Goal: Use online tool/utility: Utilize a website feature to perform a specific function

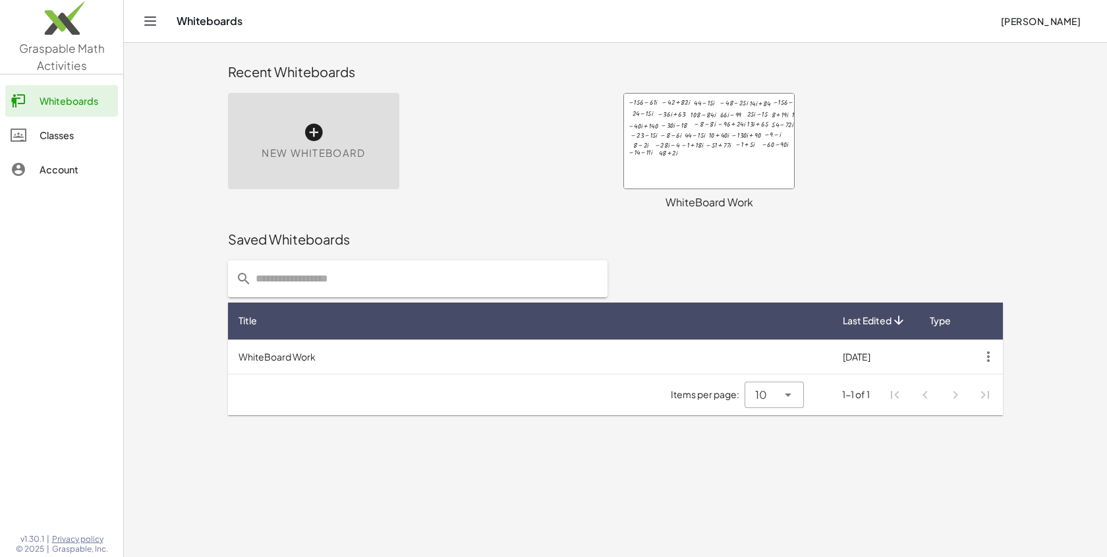
click at [338, 162] on div "New Whiteboard" at bounding box center [313, 141] width 171 height 96
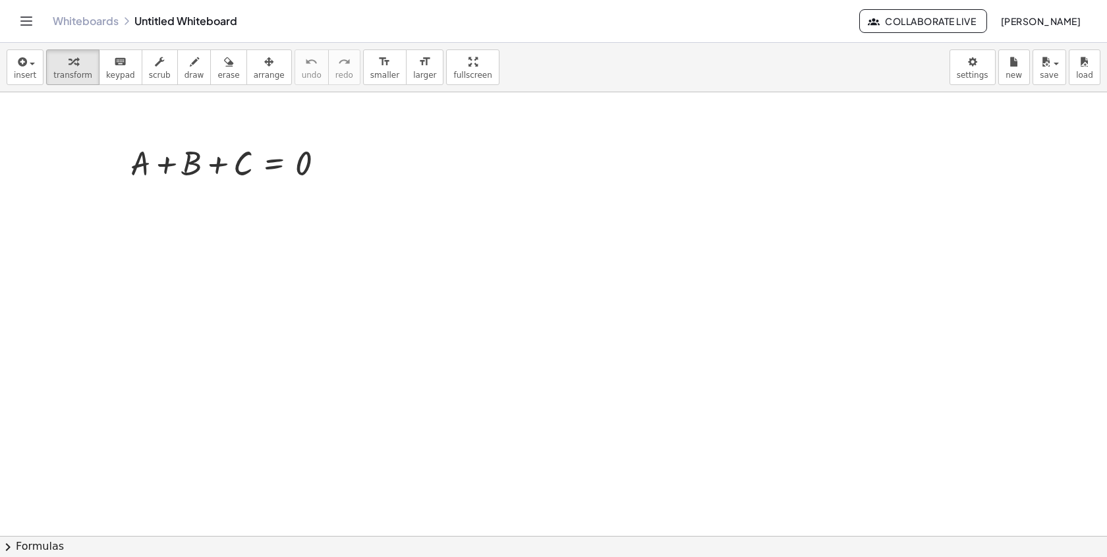
click at [202, 282] on div at bounding box center [553, 535] width 1107 height 887
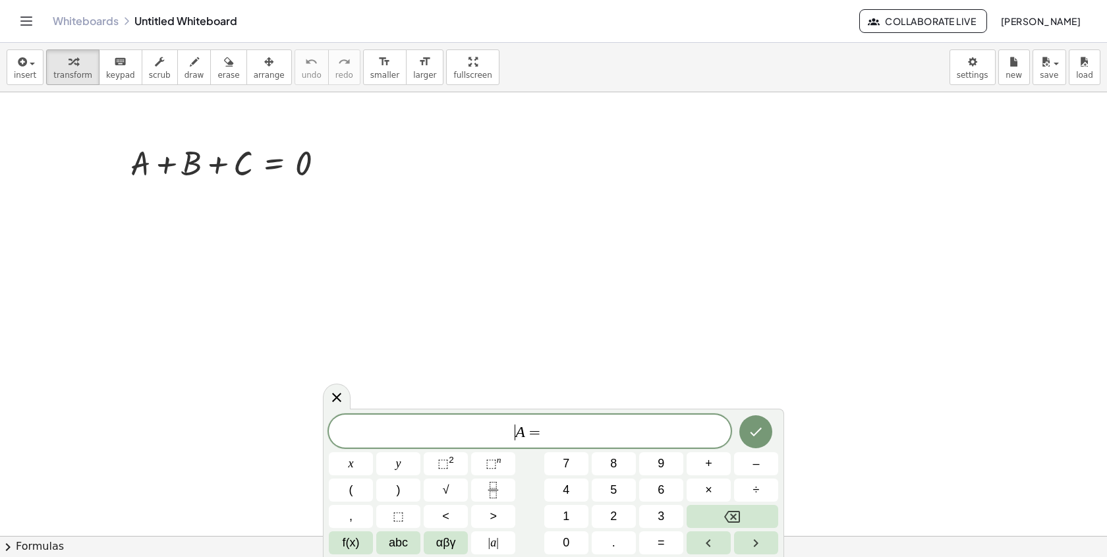
click at [334, 418] on div "​ A =" at bounding box center [530, 431] width 402 height 33
click at [334, 397] on icon at bounding box center [337, 398] width 16 height 16
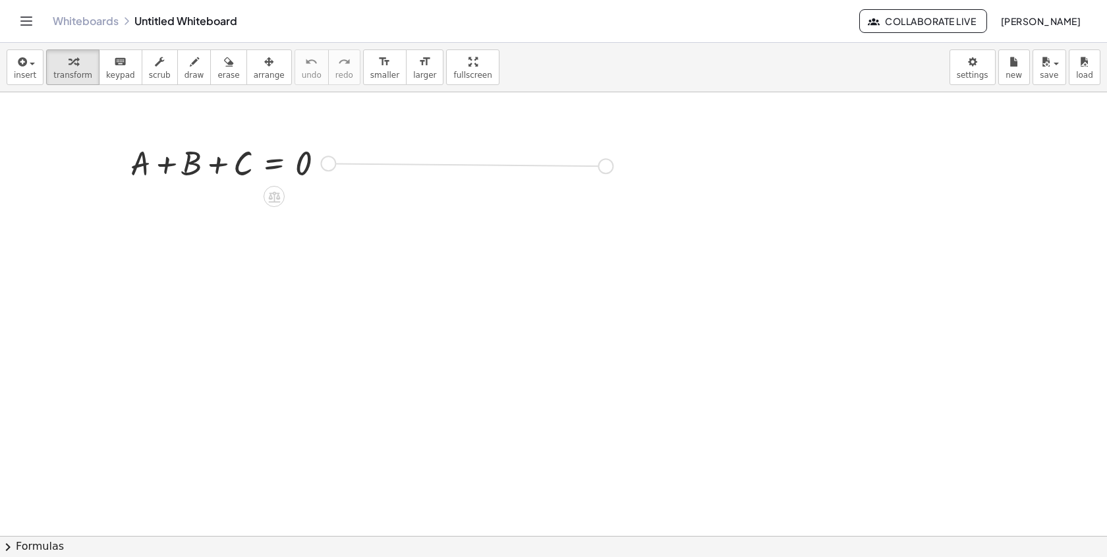
drag, startPoint x: 328, startPoint y: 161, endPoint x: 616, endPoint y: 161, distance: 288.0
click at [616, 161] on div "+ A + B + C = 0" at bounding box center [553, 535] width 1107 height 887
click at [179, 274] on div at bounding box center [553, 535] width 1107 height 887
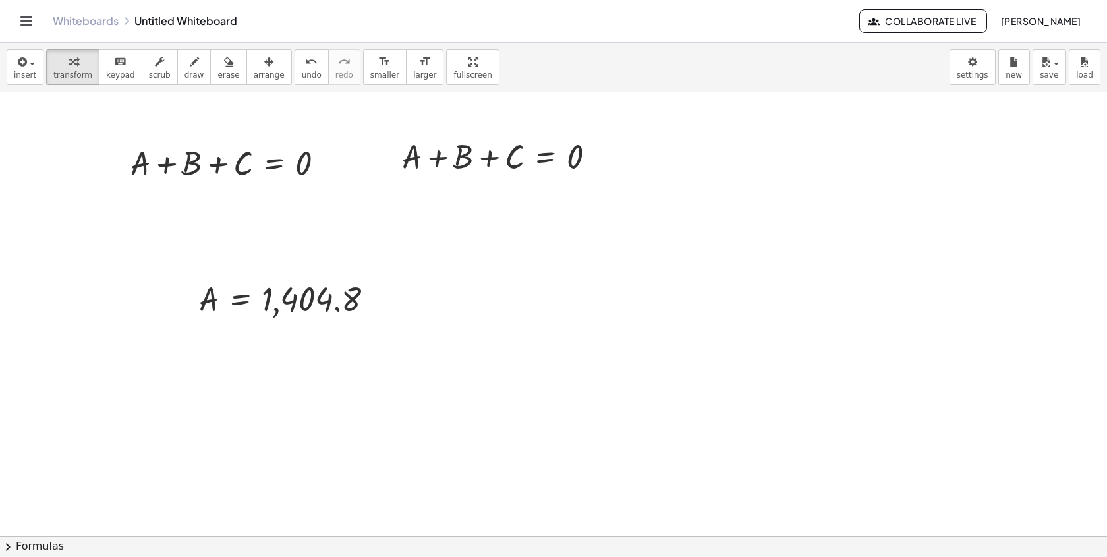
click at [357, 345] on div at bounding box center [553, 535] width 1107 height 887
drag, startPoint x: 372, startPoint y: 368, endPoint x: 724, endPoint y: 235, distance: 376.3
click at [716, 247] on div at bounding box center [706, 272] width 20 height 50
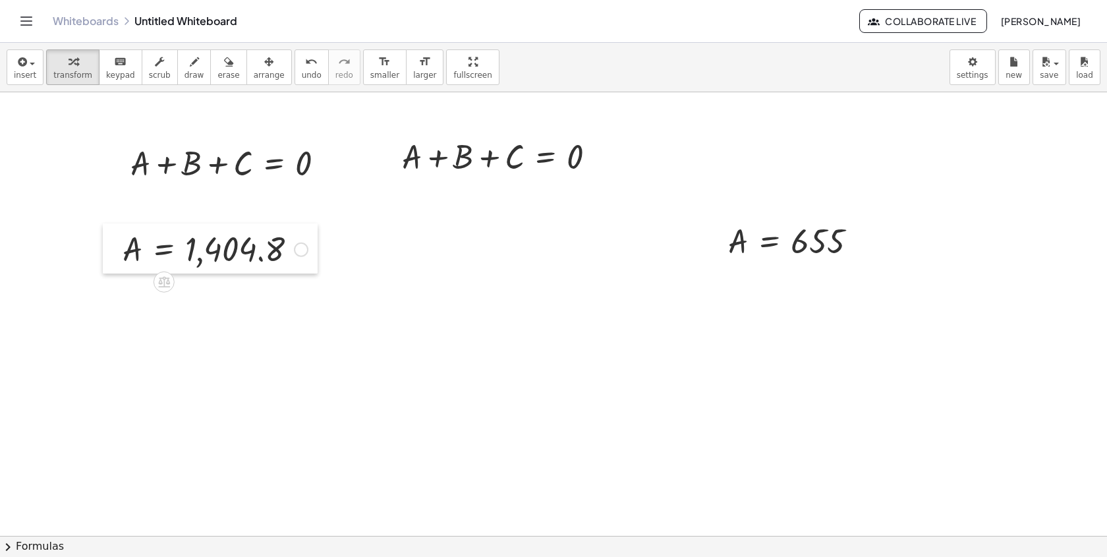
drag, startPoint x: 190, startPoint y: 294, endPoint x: 113, endPoint y: 246, distance: 90.9
click at [113, 245] on div at bounding box center [113, 248] width 20 height 50
drag, startPoint x: 724, startPoint y: 248, endPoint x: 617, endPoint y: 258, distance: 107.3
click at [686, 258] on div at bounding box center [696, 241] width 20 height 50
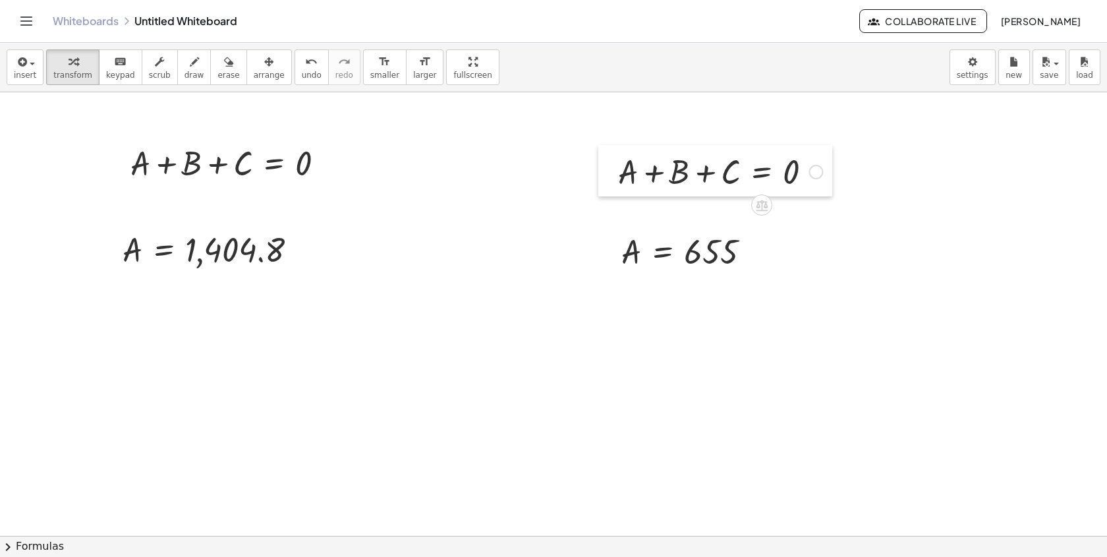
drag, startPoint x: 394, startPoint y: 163, endPoint x: 608, endPoint y: 174, distance: 214.5
click at [610, 176] on div at bounding box center [608, 170] width 20 height 51
click at [358, 378] on div at bounding box center [553, 535] width 1107 height 887
click at [622, 350] on div at bounding box center [553, 535] width 1107 height 887
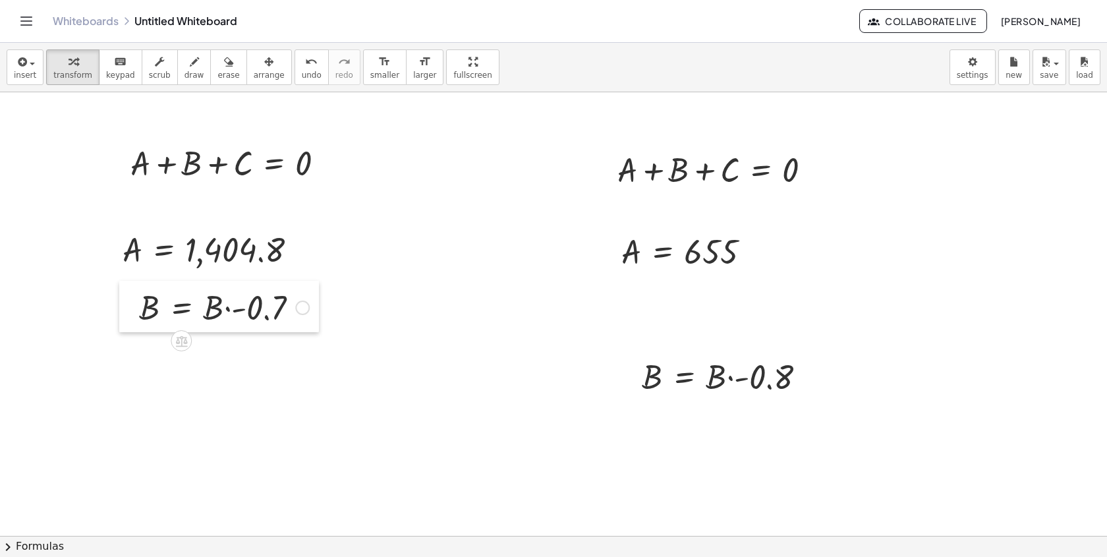
drag, startPoint x: 372, startPoint y: 403, endPoint x: 134, endPoint y: 306, distance: 257.8
click at [134, 306] on div at bounding box center [129, 306] width 20 height 51
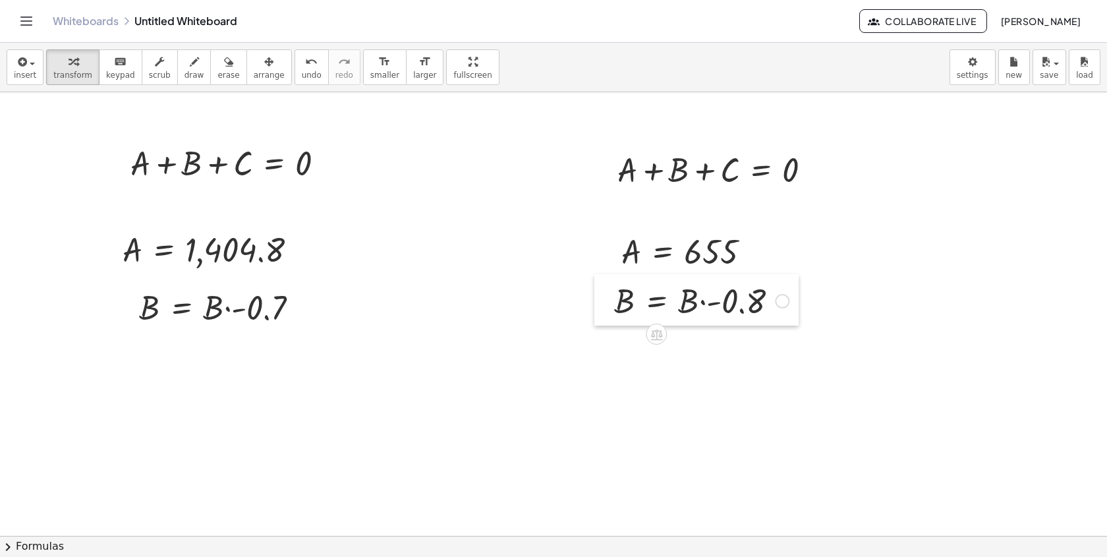
drag, startPoint x: 624, startPoint y: 380, endPoint x: 597, endPoint y: 302, distance: 83.0
click at [597, 304] on div at bounding box center [605, 299] width 20 height 51
click at [409, 383] on div at bounding box center [553, 535] width 1107 height 887
click at [820, 421] on div at bounding box center [553, 535] width 1107 height 887
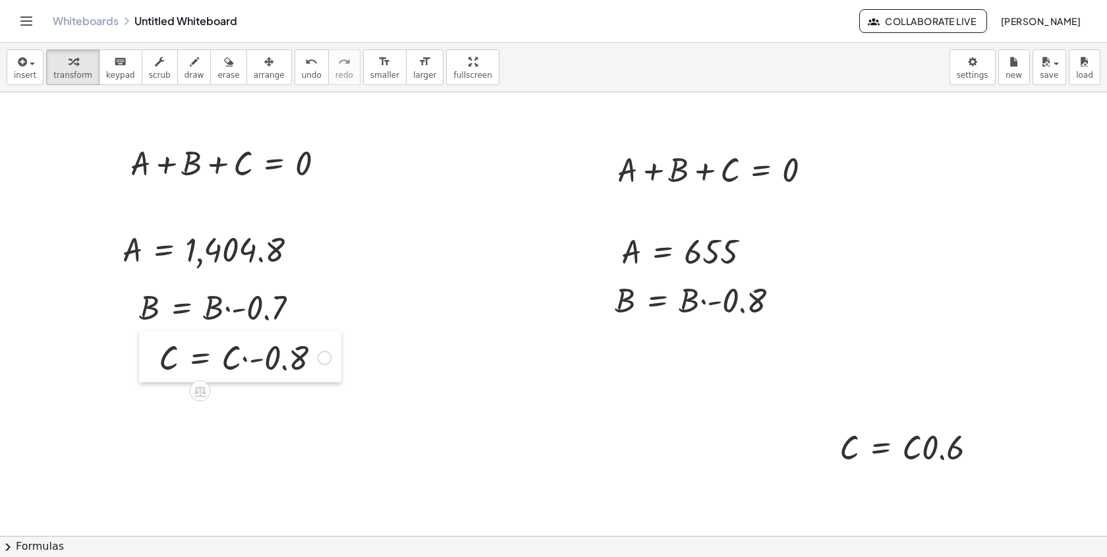
drag, startPoint x: 419, startPoint y: 413, endPoint x: 144, endPoint y: 361, distance: 279.1
click at [145, 361] on div at bounding box center [149, 356] width 20 height 51
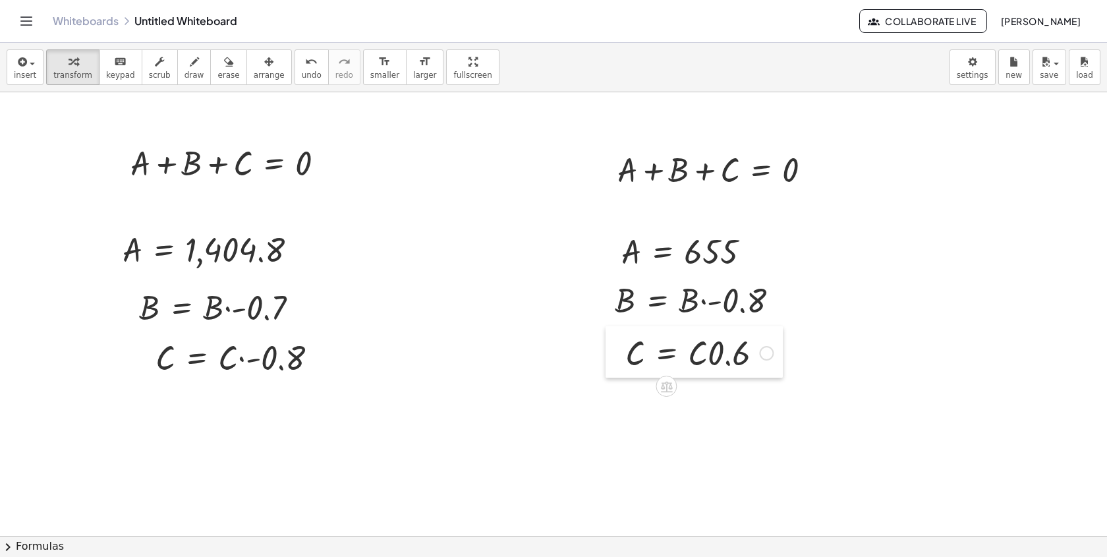
drag, startPoint x: 838, startPoint y: 443, endPoint x: 624, endPoint y: 349, distance: 234.0
click at [624, 349] on div at bounding box center [616, 351] width 20 height 51
drag, startPoint x: 227, startPoint y: 266, endPoint x: 136, endPoint y: 177, distance: 127.2
drag, startPoint x: 236, startPoint y: 315, endPoint x: 233, endPoint y: 303, distance: 12.2
click at [233, 303] on div at bounding box center [223, 306] width 183 height 45
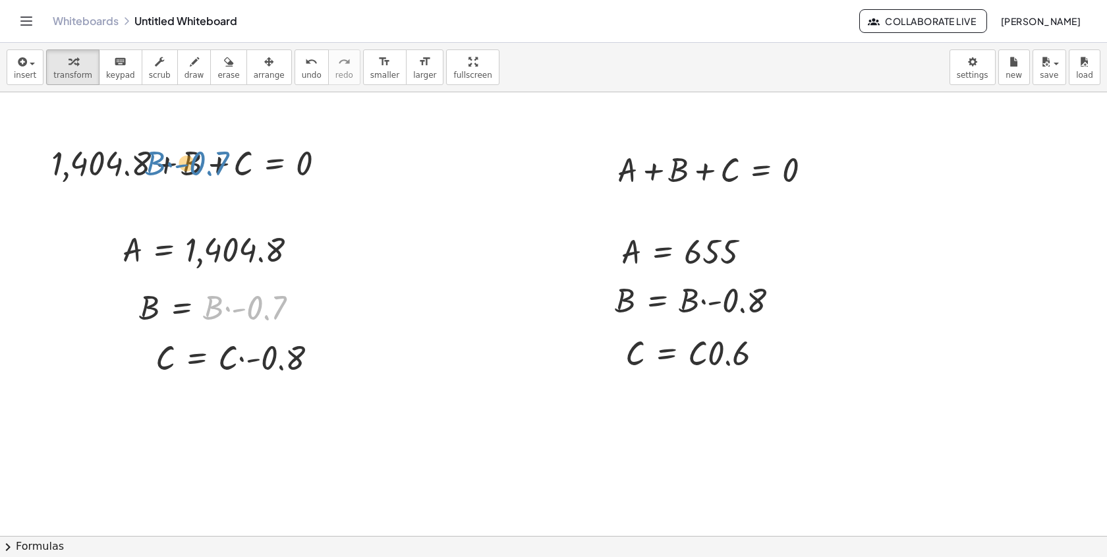
drag, startPoint x: 216, startPoint y: 307, endPoint x: 157, endPoint y: 160, distance: 158.3
click at [156, 161] on div "+ A + B + C = 0 + + B + C = 0 1,404.8 + A + B + C = 0 A = 1,404.8 A = 655 · B ·…" at bounding box center [553, 535] width 1107 height 887
click at [279, 308] on div at bounding box center [223, 306] width 183 height 45
click at [252, 308] on div at bounding box center [223, 306] width 183 height 45
click at [219, 308] on div at bounding box center [223, 306] width 183 height 45
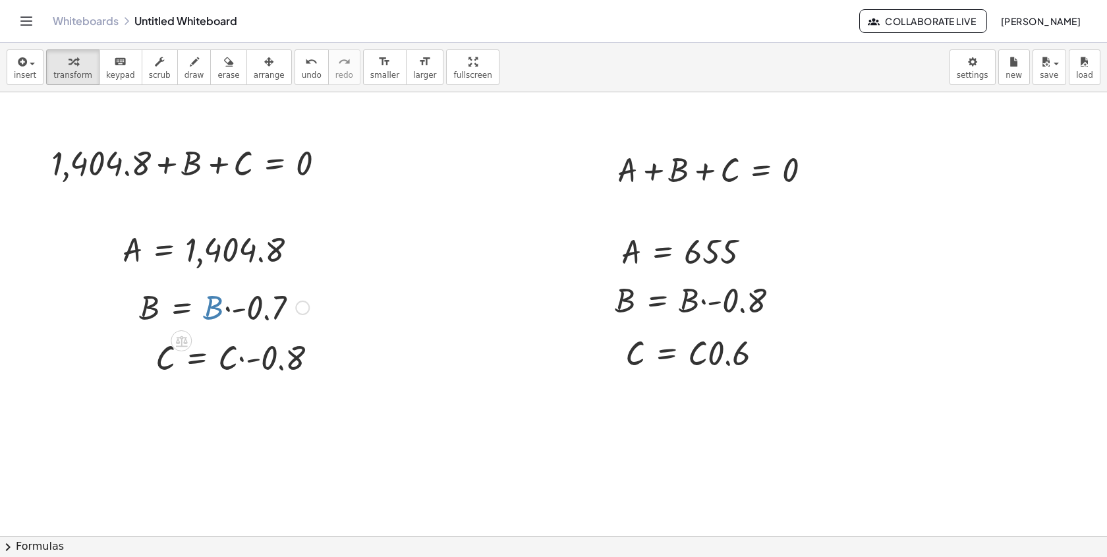
click at [266, 310] on div at bounding box center [223, 306] width 183 height 45
click at [242, 312] on div at bounding box center [223, 306] width 183 height 45
click at [228, 310] on div at bounding box center [223, 306] width 183 height 45
drag, startPoint x: 254, startPoint y: 307, endPoint x: 261, endPoint y: 167, distance: 140.6
click at [261, 167] on div "+ A + B + C = 0 + + B + C = 0 1,404.8 + A + B + C = 0 A = 1,404.8 A = 655 · B ·…" at bounding box center [553, 535] width 1107 height 887
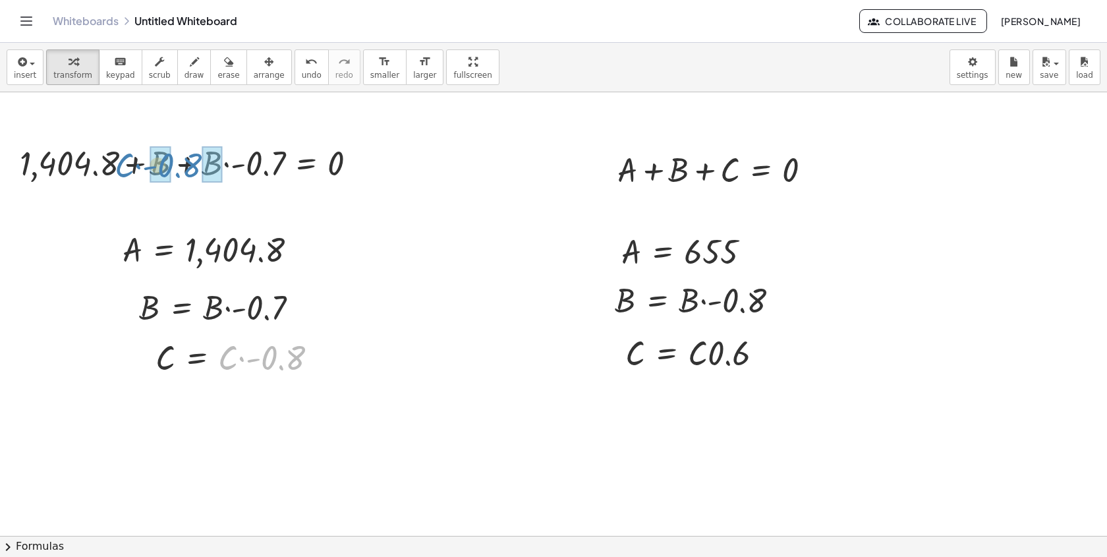
drag, startPoint x: 283, startPoint y: 359, endPoint x: 181, endPoint y: 166, distance: 217.6
click at [181, 166] on div "+ A + B + C = 0 + 1,404.8 + B + C = 0 + + B + = 0 1,404.8 · B · - 0.7 + A + B +…" at bounding box center [553, 535] width 1107 height 887
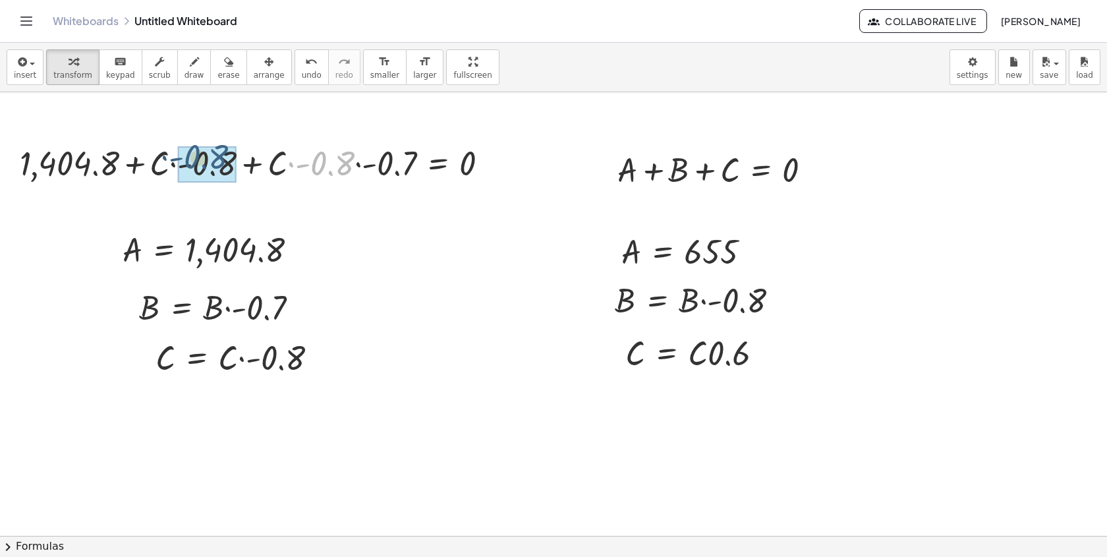
drag, startPoint x: 339, startPoint y: 167, endPoint x: 216, endPoint y: 161, distance: 123.4
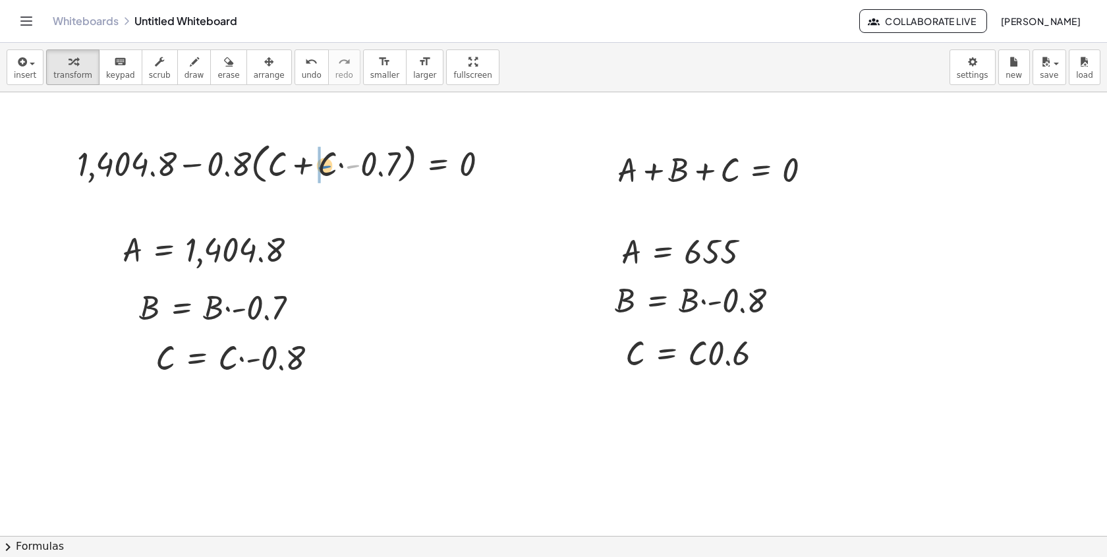
drag, startPoint x: 357, startPoint y: 166, endPoint x: 330, endPoint y: 166, distance: 27.0
click at [330, 167] on div at bounding box center [288, 163] width 435 height 50
click at [304, 166] on div at bounding box center [291, 163] width 427 height 50
click at [379, 169] on div at bounding box center [300, 163] width 412 height 50
click at [293, 164] on div at bounding box center [300, 163] width 412 height 50
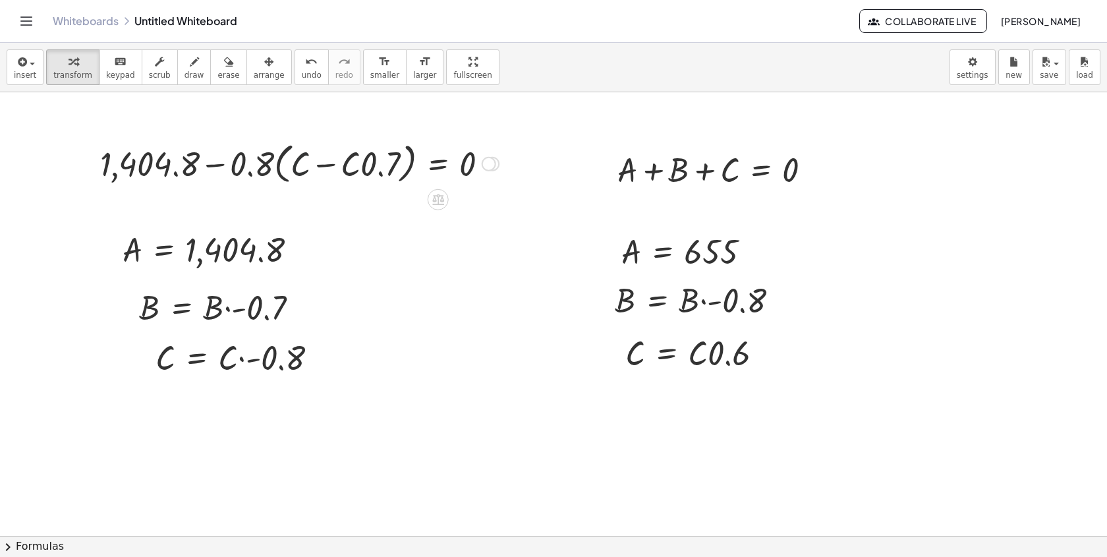
click at [260, 165] on div at bounding box center [300, 163] width 412 height 50
click at [293, 165] on div at bounding box center [300, 163] width 412 height 50
click at [279, 165] on div at bounding box center [300, 163] width 412 height 50
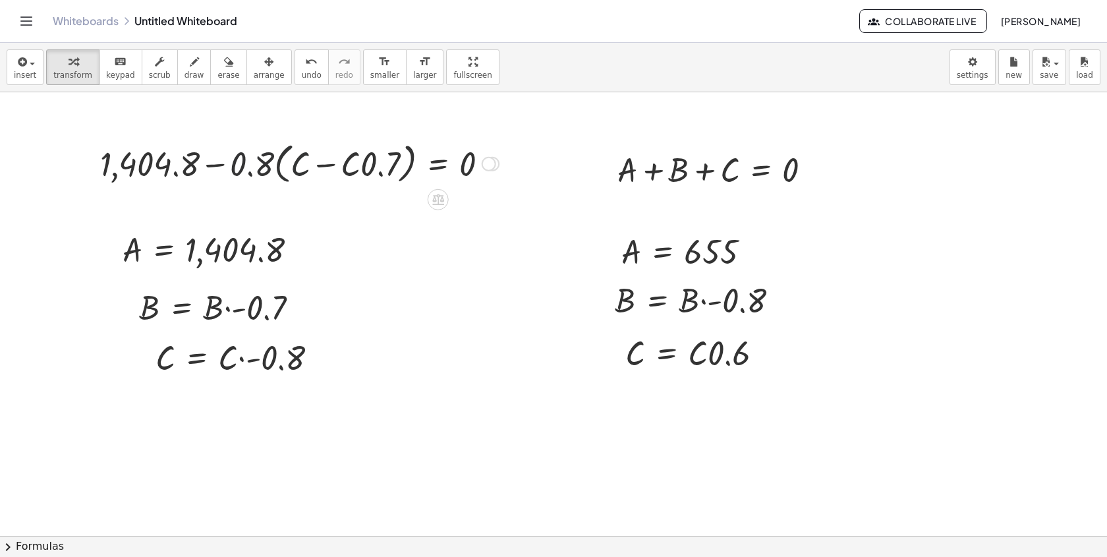
click at [279, 165] on div at bounding box center [300, 163] width 412 height 50
click at [315, 165] on div at bounding box center [289, 163] width 433 height 50
click at [321, 164] on div at bounding box center [353, 162] width 306 height 45
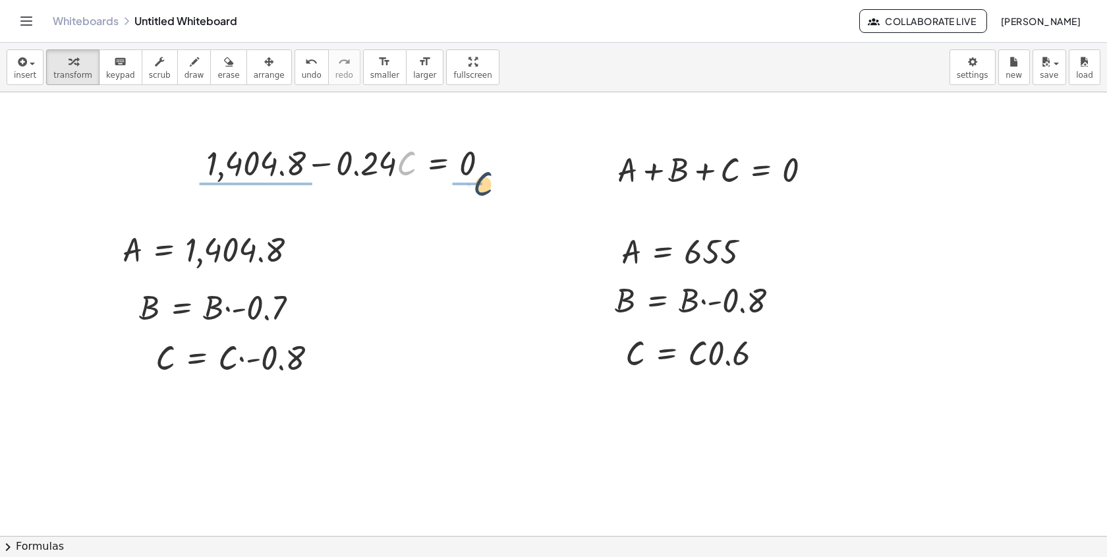
drag, startPoint x: 403, startPoint y: 160, endPoint x: 490, endPoint y: 171, distance: 87.1
click at [490, 171] on div at bounding box center [353, 162] width 306 height 45
drag, startPoint x: 475, startPoint y: 177, endPoint x: 471, endPoint y: 150, distance: 27.3
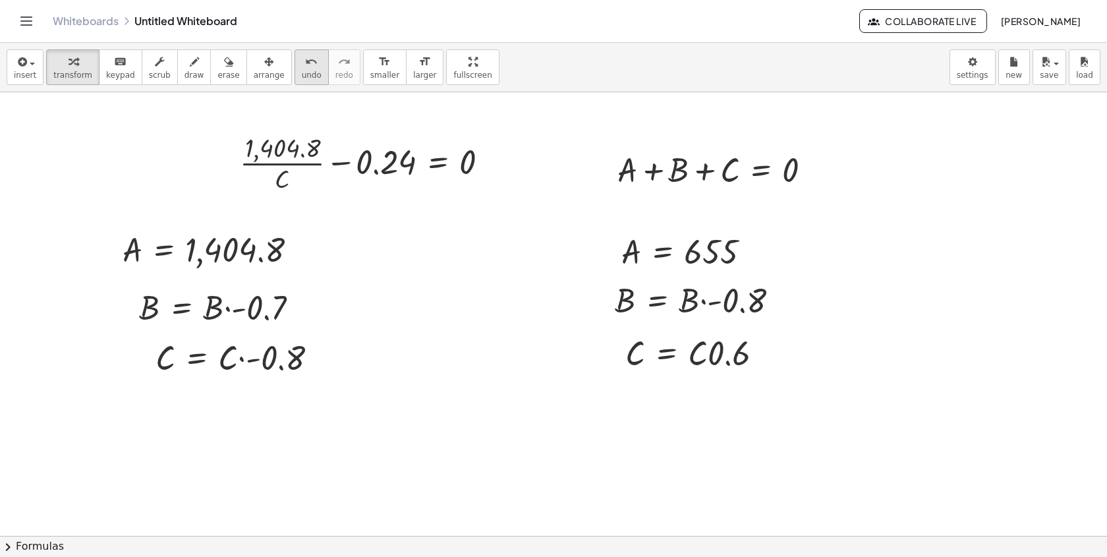
click at [303, 76] on span "undo" at bounding box center [312, 75] width 20 height 9
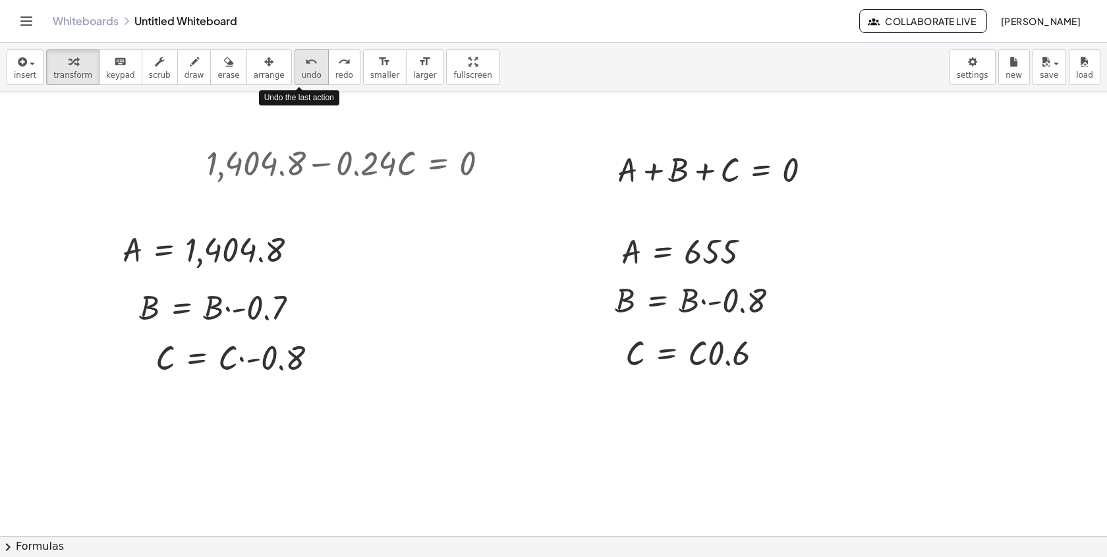
click at [302, 75] on span "undo" at bounding box center [312, 75] width 20 height 9
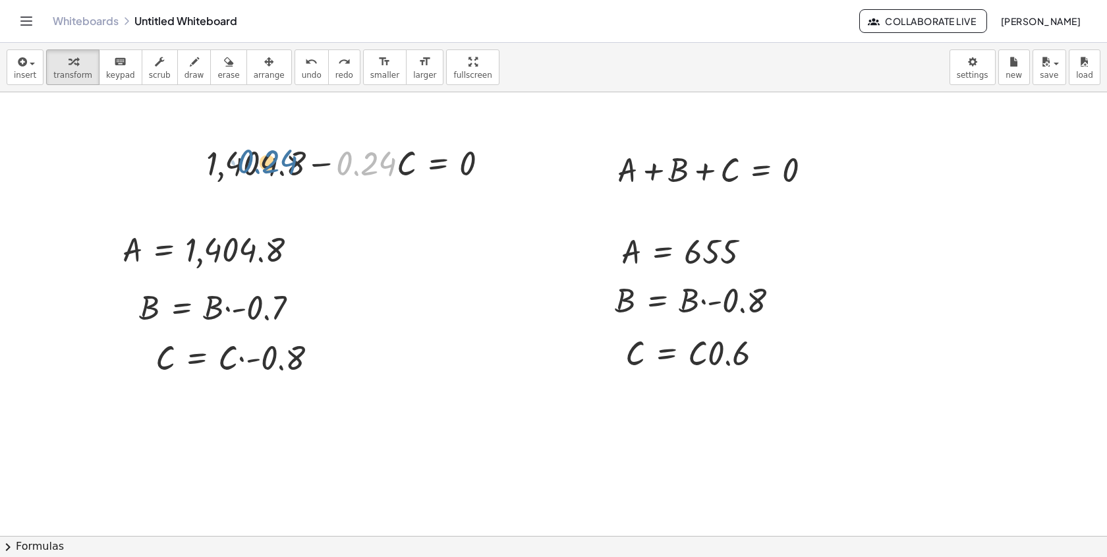
drag, startPoint x: 383, startPoint y: 164, endPoint x: 370, endPoint y: 156, distance: 14.8
click at [371, 156] on div at bounding box center [353, 162] width 306 height 45
click at [305, 68] on icon "undo" at bounding box center [311, 62] width 13 height 16
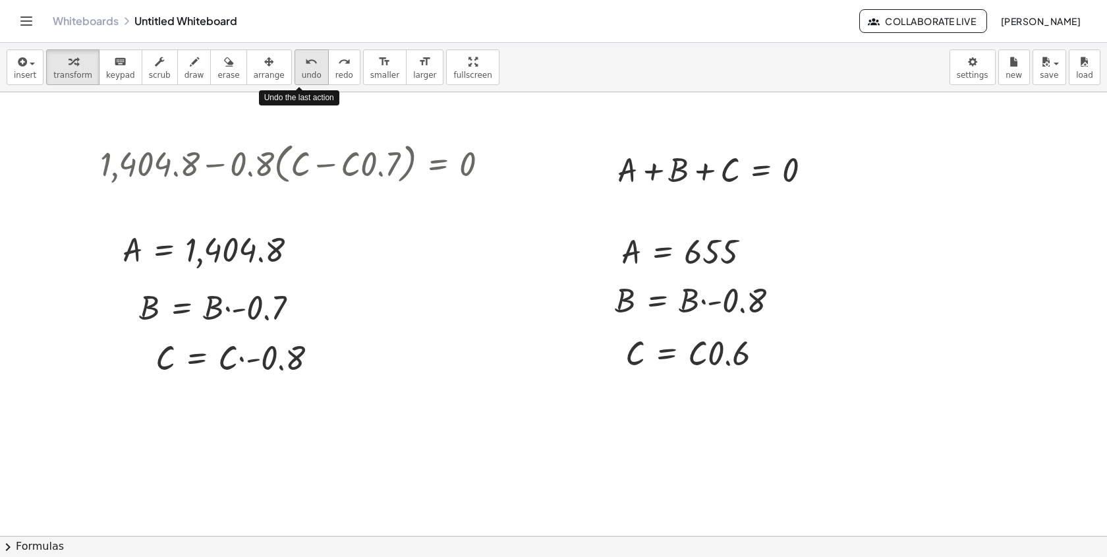
click at [305, 69] on icon "undo" at bounding box center [311, 62] width 13 height 16
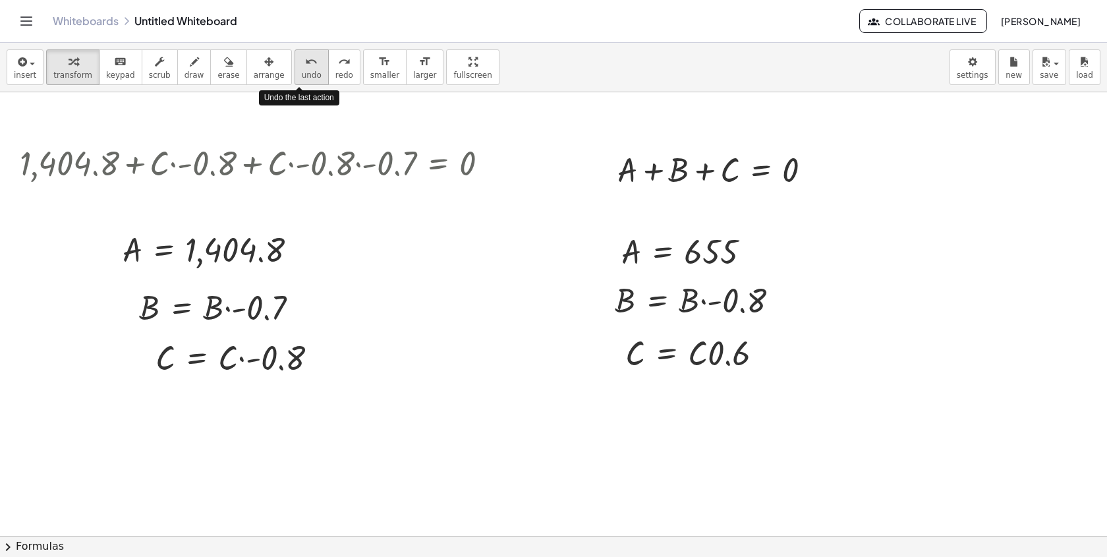
click at [305, 69] on icon "undo" at bounding box center [311, 62] width 13 height 16
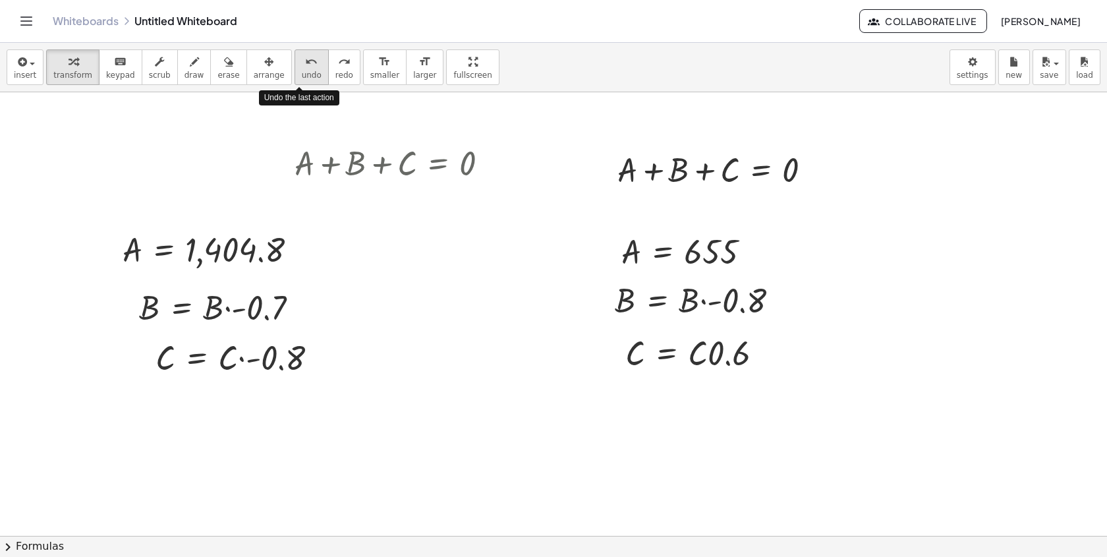
click at [305, 69] on icon "undo" at bounding box center [311, 62] width 13 height 16
click at [338, 68] on icon "redo" at bounding box center [344, 62] width 13 height 16
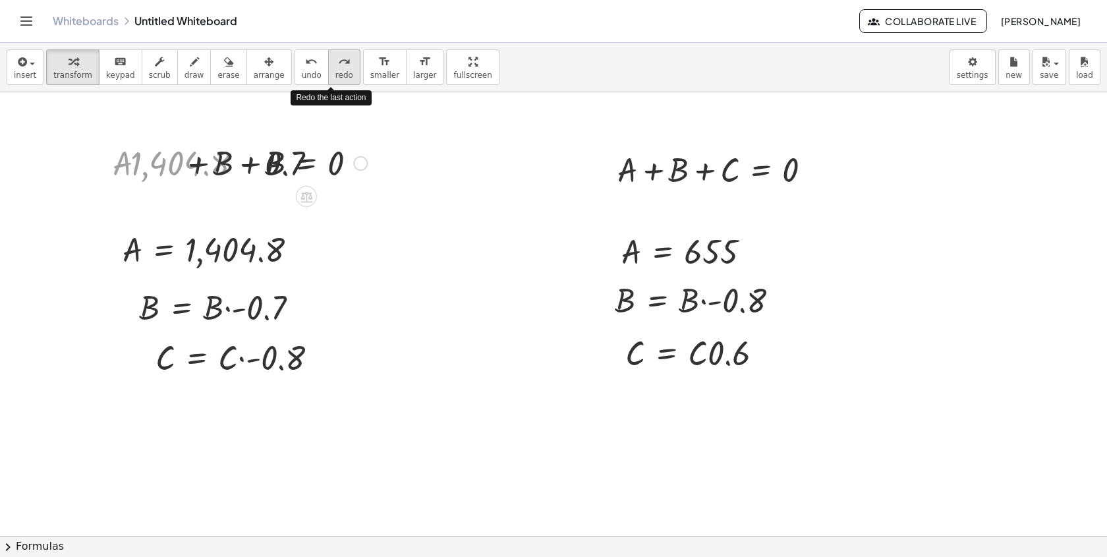
click at [338, 68] on icon "redo" at bounding box center [344, 62] width 13 height 16
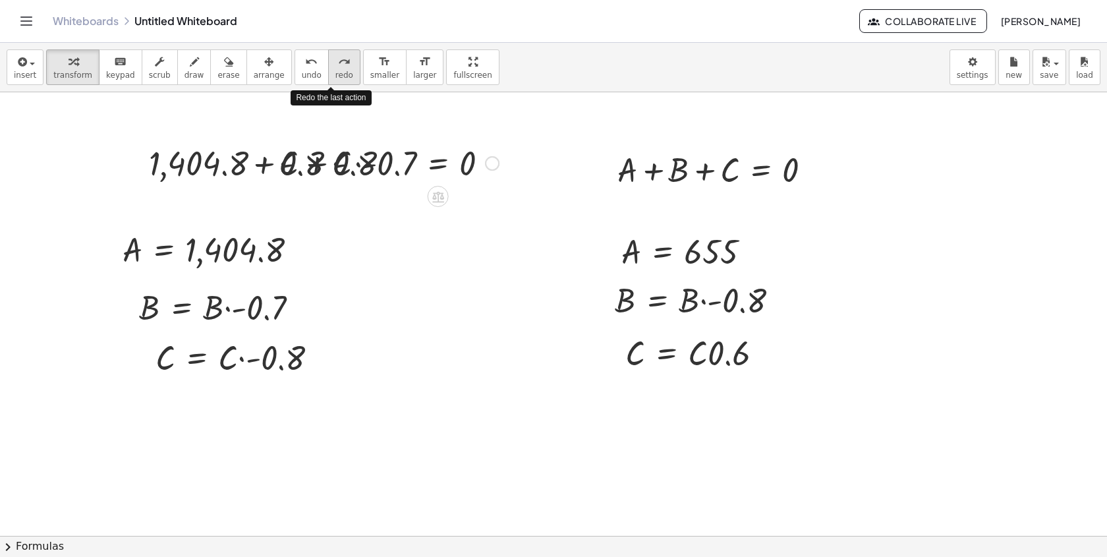
click at [338, 68] on icon "redo" at bounding box center [344, 62] width 13 height 16
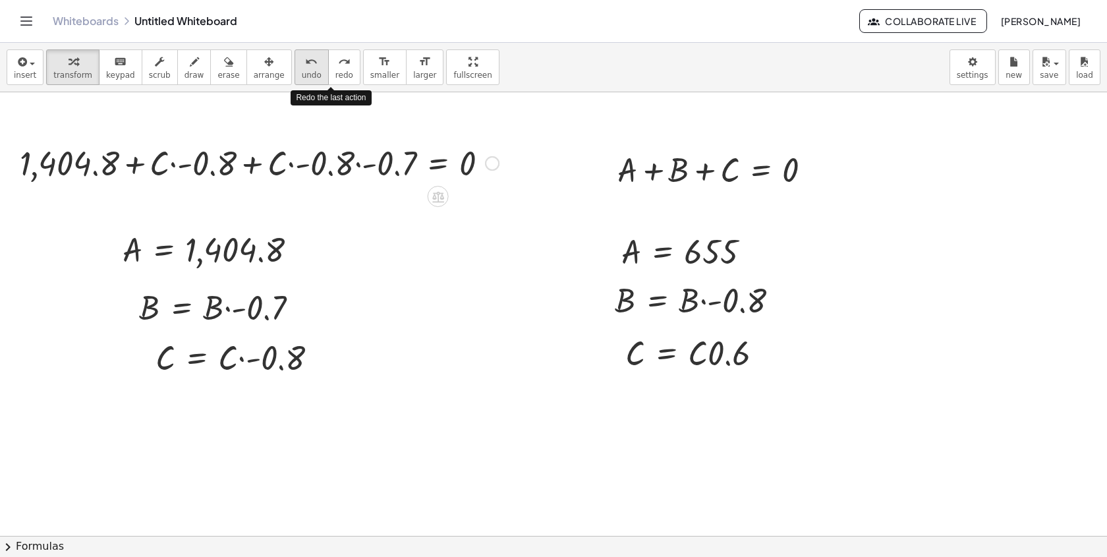
click at [305, 65] on icon "undo" at bounding box center [311, 62] width 13 height 16
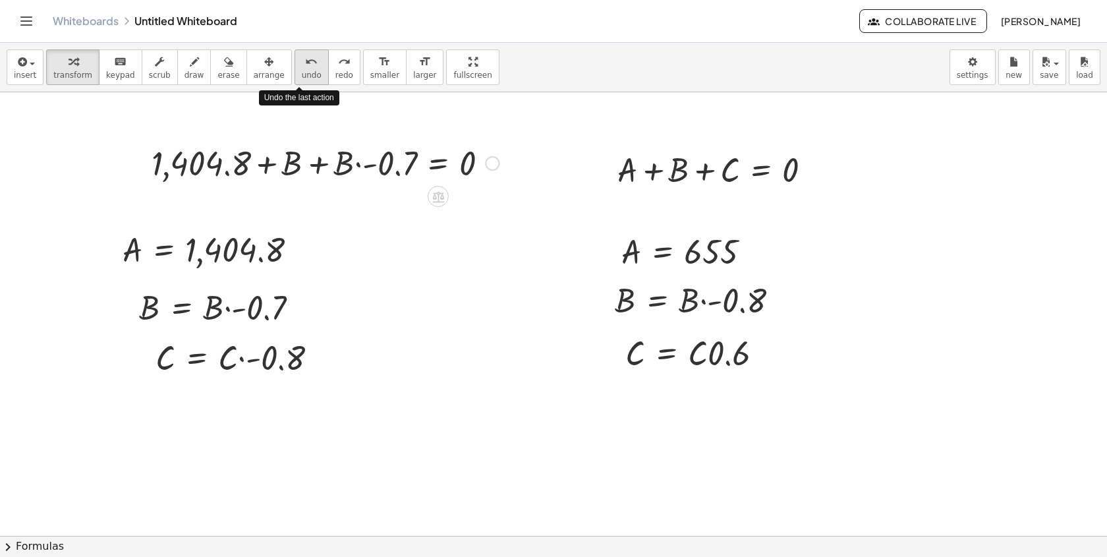
click at [305, 65] on icon "undo" at bounding box center [311, 62] width 13 height 16
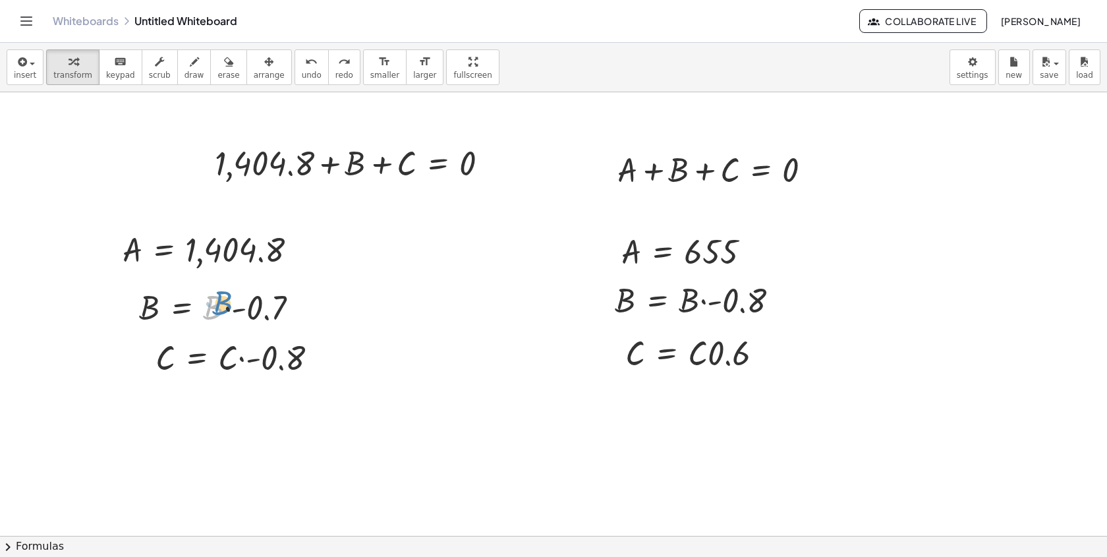
click at [215, 305] on div at bounding box center [223, 306] width 183 height 45
click at [436, 167] on div at bounding box center [356, 162] width 297 height 45
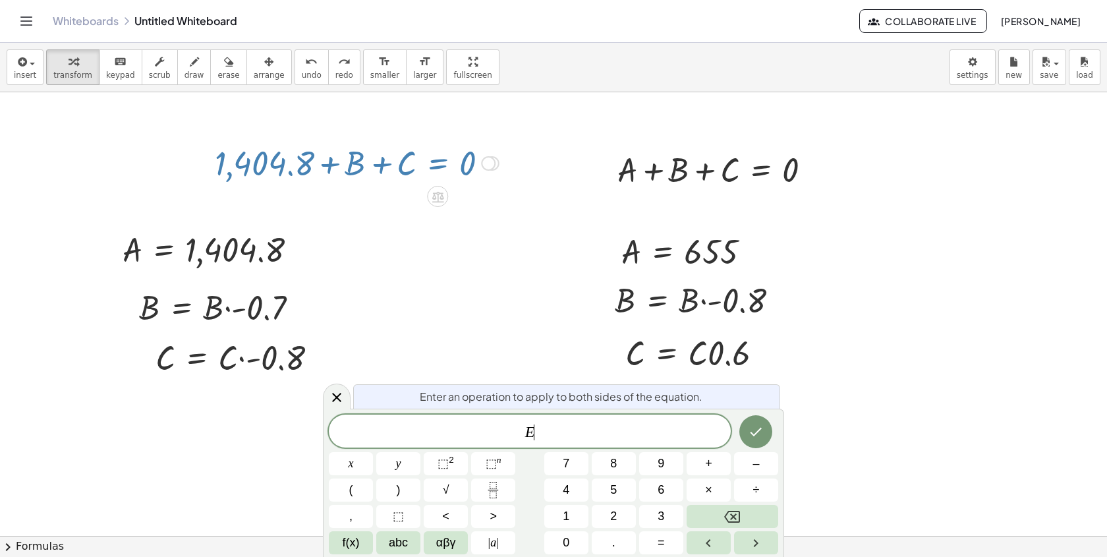
click at [484, 164] on div at bounding box center [488, 163] width 15 height 15
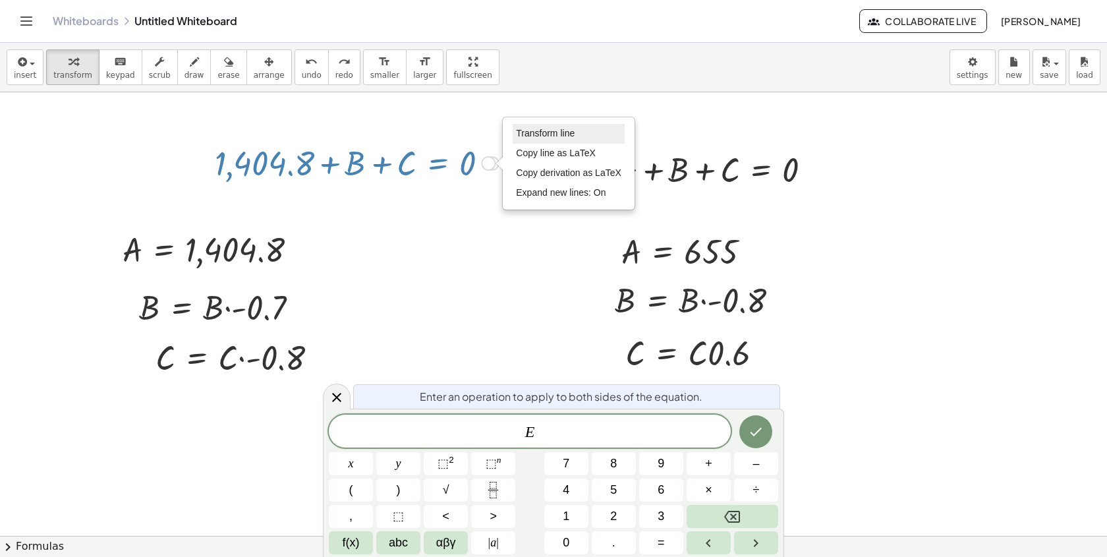
click at [529, 138] on span "Transform line" at bounding box center [545, 133] width 59 height 11
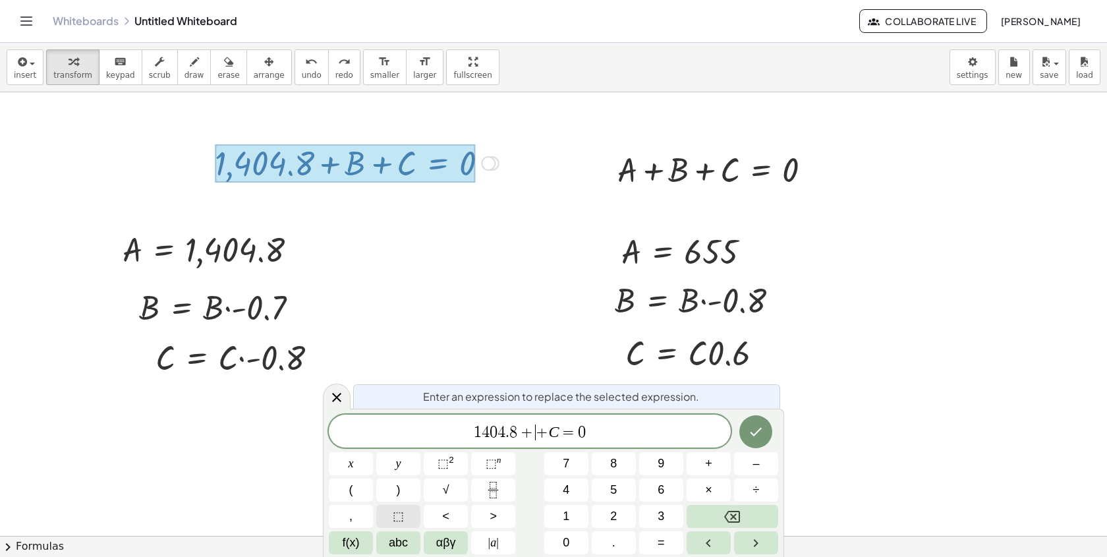
click at [412, 508] on button "⬚" at bounding box center [398, 516] width 44 height 23
click at [572, 435] on span "=" at bounding box center [578, 432] width 19 height 16
click at [401, 518] on span "⬚" at bounding box center [398, 517] width 11 height 18
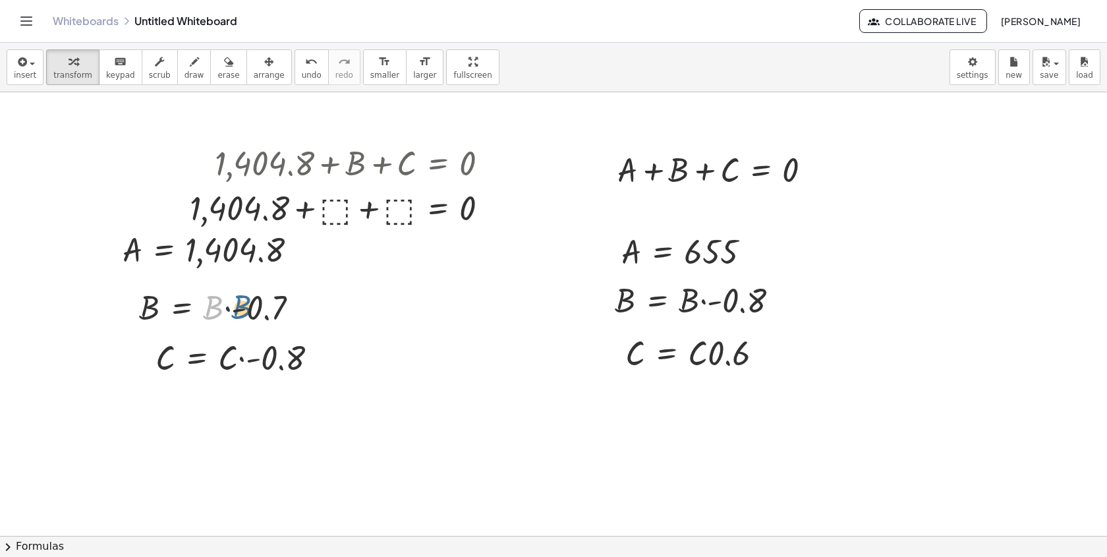
drag, startPoint x: 206, startPoint y: 308, endPoint x: 213, endPoint y: 308, distance: 7.3
click at [213, 309] on div at bounding box center [223, 306] width 183 height 45
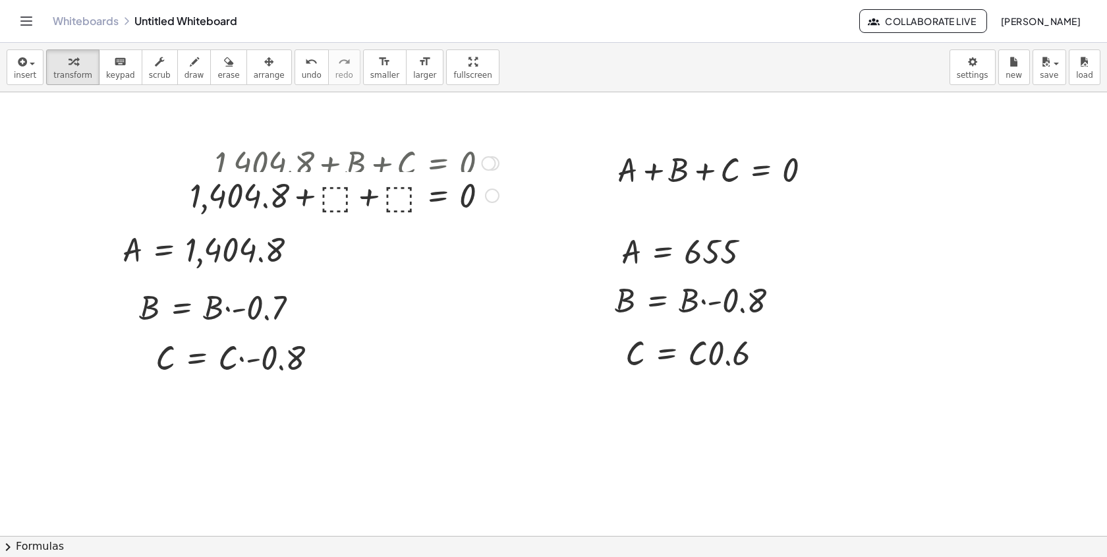
drag, startPoint x: 490, startPoint y: 212, endPoint x: 482, endPoint y: 137, distance: 74.9
click at [438, 196] on div "+ 1,404.8 + ⬚ + ⬚ = 0 Transform line Copy line as LaTeX Copy derivation as LaTe…" at bounding box center [438, 196] width 0 height 0
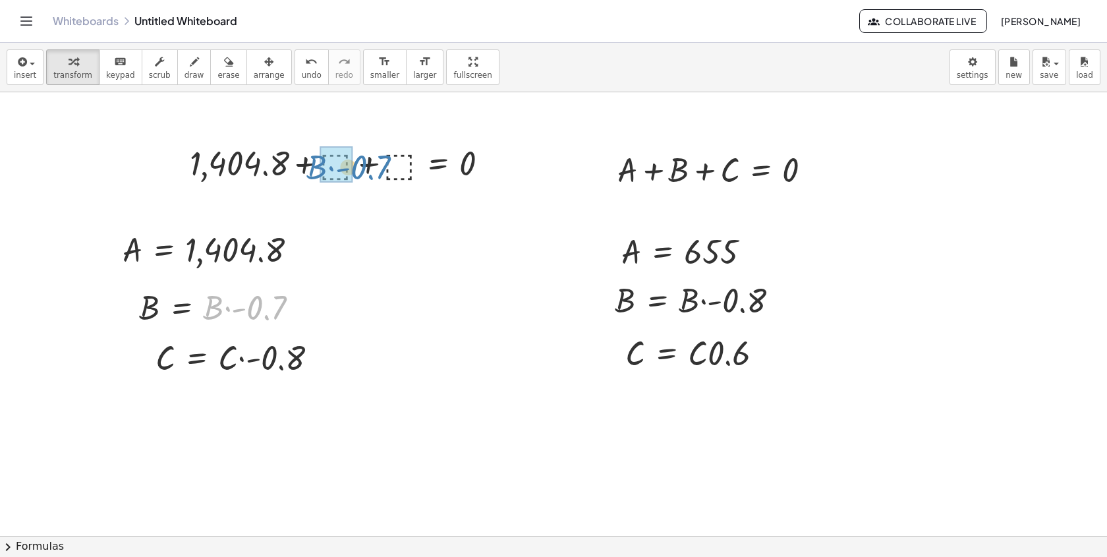
drag, startPoint x: 272, startPoint y: 299, endPoint x: 375, endPoint y: 157, distance: 176.0
click at [375, 158] on div "+ A + B + C = 0 + 1,404.8 + B + C = 0 + 1,404.8 + ⬚ + ⬚ = 0 Transform line Copy…" at bounding box center [553, 535] width 1107 height 887
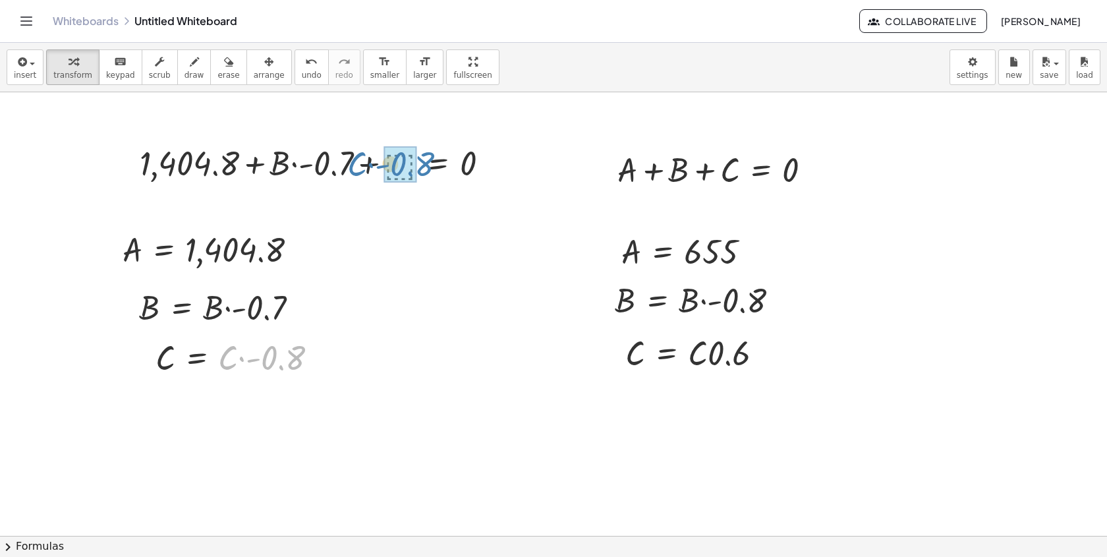
drag, startPoint x: 276, startPoint y: 353, endPoint x: 401, endPoint y: 160, distance: 231.1
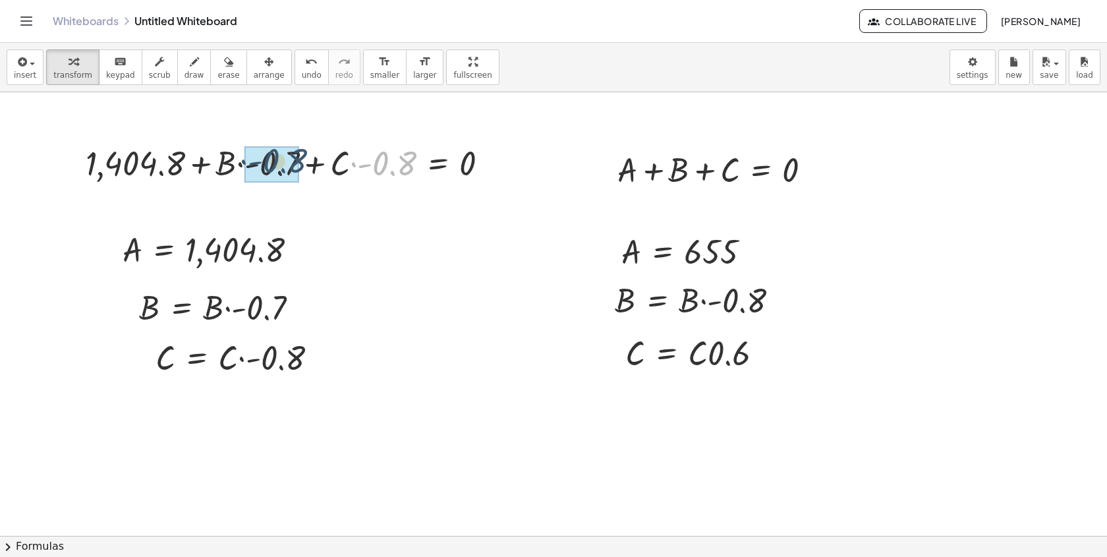
drag, startPoint x: 406, startPoint y: 163, endPoint x: 303, endPoint y: 160, distance: 103.5
click at [303, 160] on div at bounding box center [292, 162] width 426 height 45
click at [359, 171] on div at bounding box center [293, 163] width 424 height 50
click at [300, 169] on div at bounding box center [293, 163] width 424 height 50
click at [299, 169] on div at bounding box center [293, 163] width 424 height 50
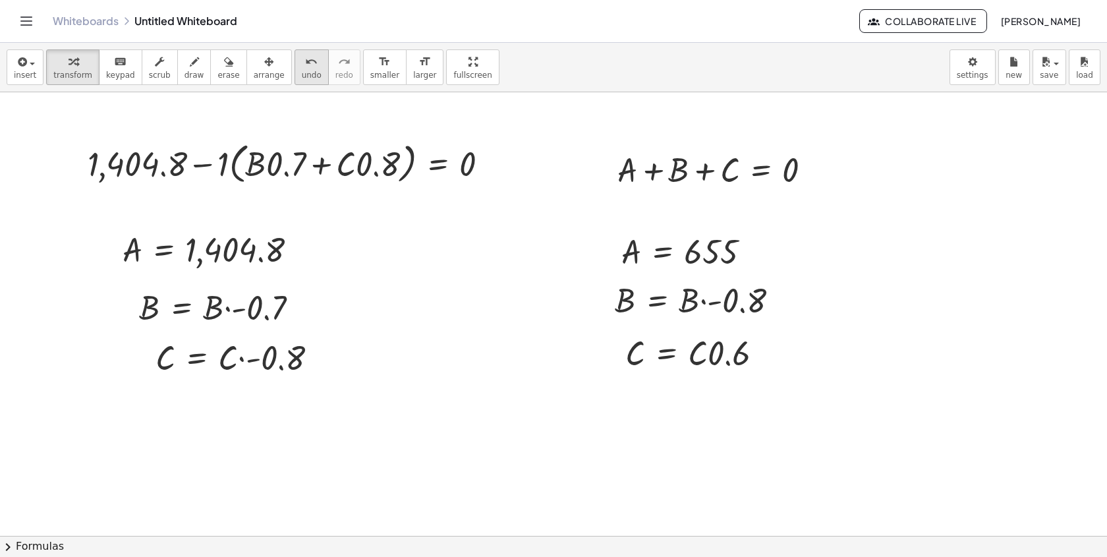
click at [305, 76] on span "undo" at bounding box center [312, 75] width 20 height 9
drag, startPoint x: 226, startPoint y: 163, endPoint x: 264, endPoint y: 161, distance: 38.3
click at [265, 161] on div at bounding box center [292, 162] width 426 height 45
click at [290, 161] on div at bounding box center [292, 162] width 426 height 45
click at [371, 164] on div at bounding box center [303, 162] width 403 height 45
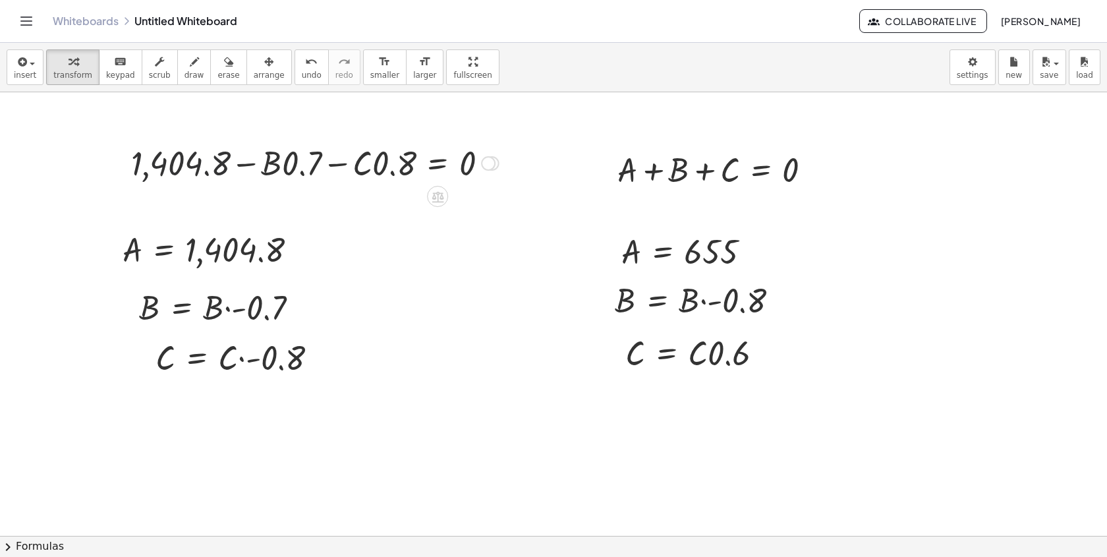
click at [188, 166] on div at bounding box center [315, 162] width 381 height 45
drag, startPoint x: 361, startPoint y: 169, endPoint x: 358, endPoint y: 184, distance: 15.4
click at [357, 184] on div at bounding box center [315, 162] width 381 height 45
drag, startPoint x: 200, startPoint y: 161, endPoint x: 549, endPoint y: 158, distance: 349.4
click at [550, 158] on div "+ A + B + C = 0 + 1,404.8 + B + C = 0 + 1,404.8 + ⬚ + ⬚ = 0 + 1,404.8 + · B · -…" at bounding box center [553, 535] width 1107 height 887
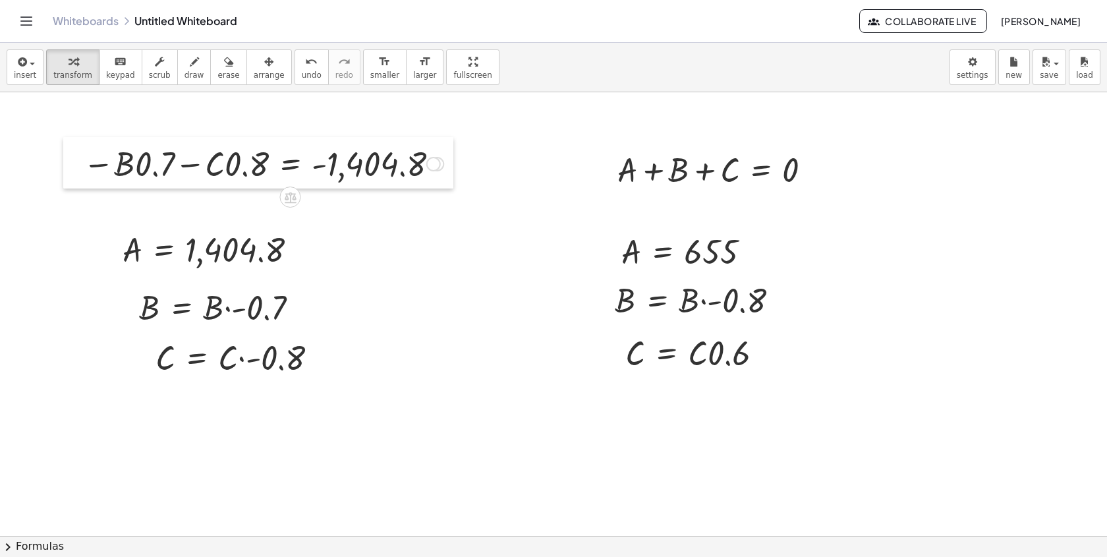
drag, startPoint x: 219, startPoint y: 168, endPoint x: 67, endPoint y: 166, distance: 151.6
click at [67, 167] on div at bounding box center [73, 162] width 20 height 51
drag, startPoint x: 142, startPoint y: 165, endPoint x: 122, endPoint y: 156, distance: 21.8
click at [122, 158] on div at bounding box center [260, 161] width 374 height 45
drag, startPoint x: 209, startPoint y: 168, endPoint x: 206, endPoint y: 174, distance: 6.8
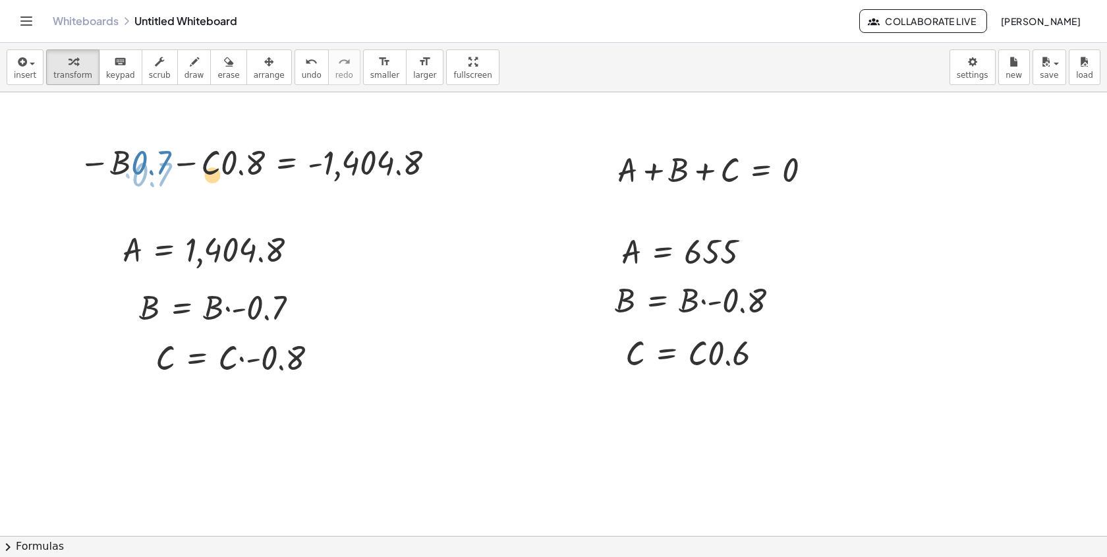
click at [207, 176] on div at bounding box center [260, 161] width 374 height 45
click at [223, 165] on div at bounding box center [260, 161] width 374 height 45
click at [257, 163] on div at bounding box center [260, 161] width 374 height 45
click at [254, 163] on div at bounding box center [260, 161] width 374 height 45
click at [225, 164] on div at bounding box center [260, 161] width 374 height 45
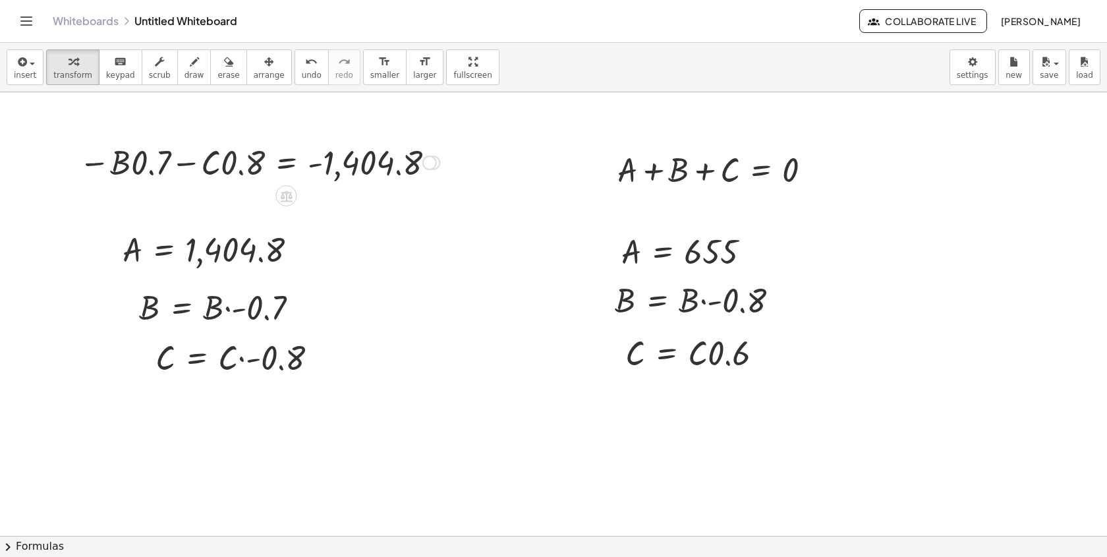
click at [209, 164] on div at bounding box center [260, 161] width 374 height 45
click at [233, 163] on div at bounding box center [260, 161] width 374 height 45
drag, startPoint x: 233, startPoint y: 163, endPoint x: 393, endPoint y: 189, distance: 161.5
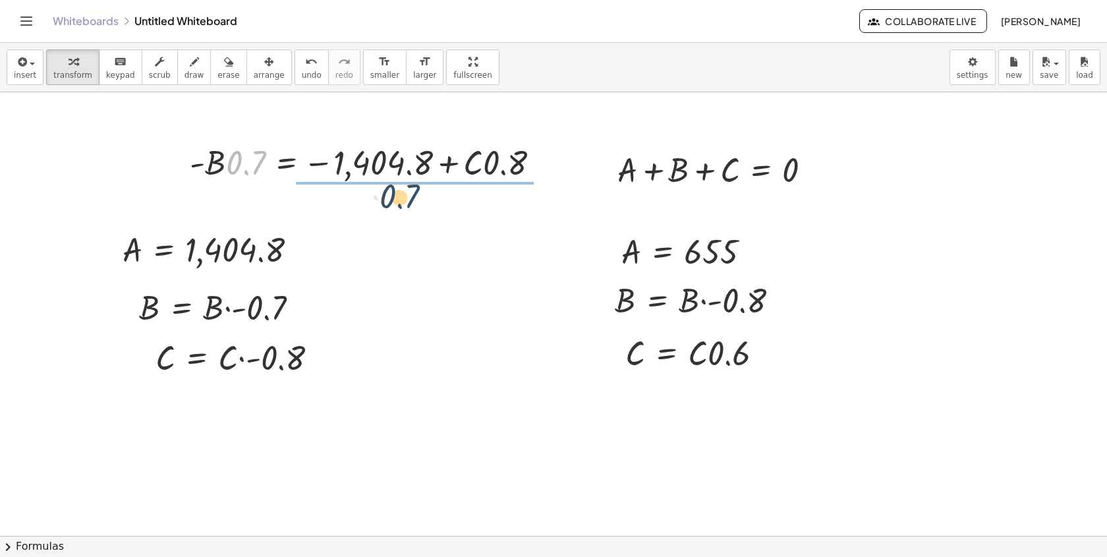
drag, startPoint x: 245, startPoint y: 161, endPoint x: 401, endPoint y: 195, distance: 160.4
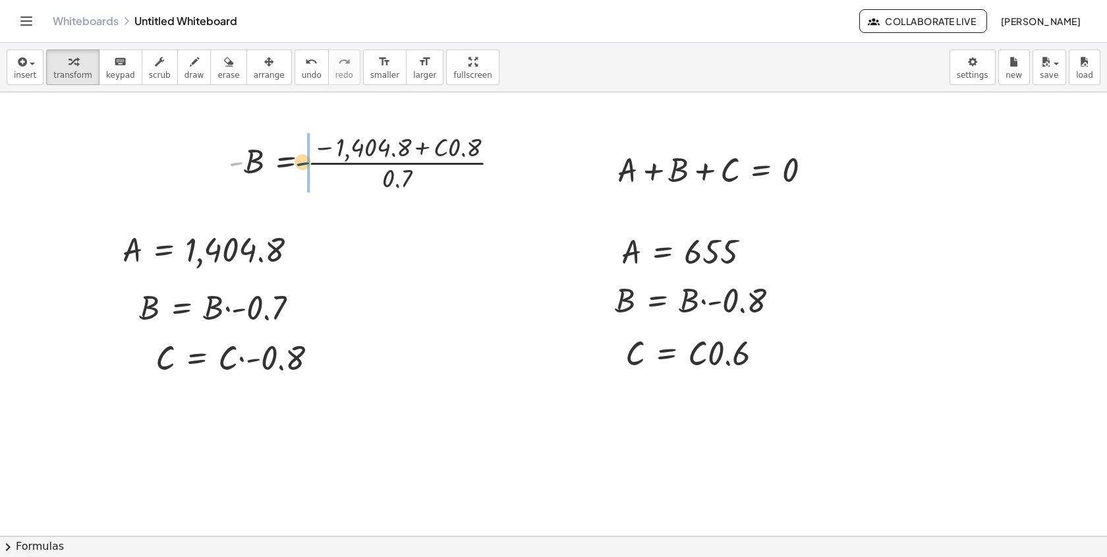
drag, startPoint x: 231, startPoint y: 163, endPoint x: 300, endPoint y: 163, distance: 68.6
click at [301, 163] on div at bounding box center [369, 162] width 295 height 66
click at [321, 161] on div at bounding box center [384, 162] width 295 height 66
drag, startPoint x: 317, startPoint y: 166, endPoint x: 334, endPoint y: 159, distance: 18.0
click at [334, 160] on div at bounding box center [384, 162] width 295 height 66
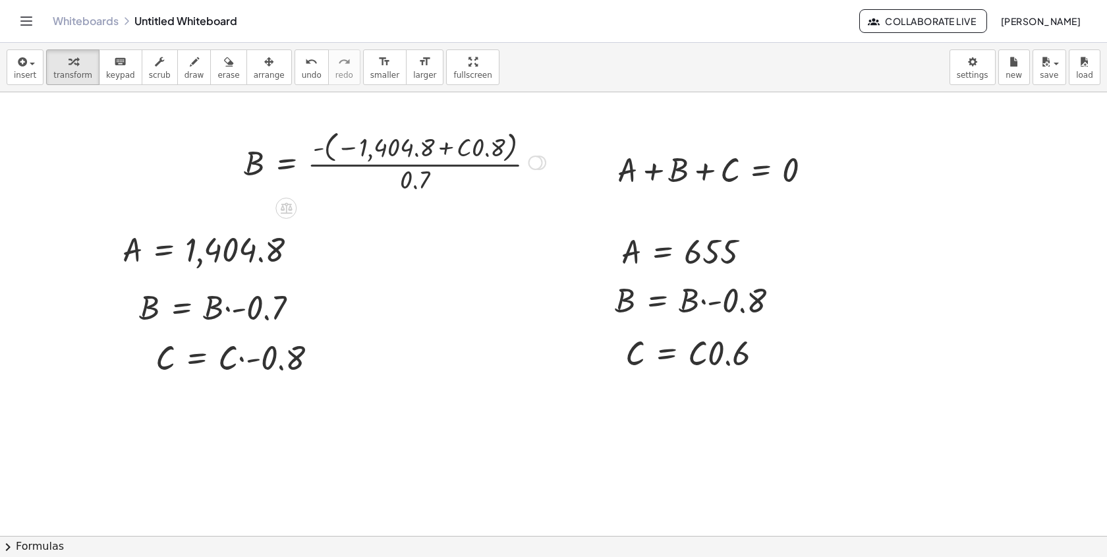
click at [324, 147] on div at bounding box center [394, 162] width 315 height 70
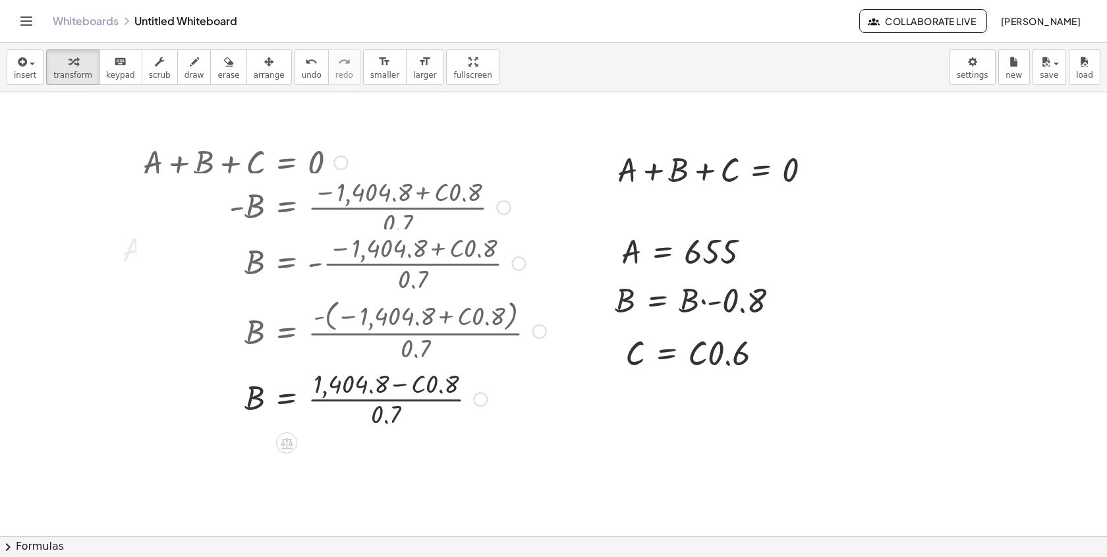
drag, startPoint x: 480, startPoint y: 158, endPoint x: 473, endPoint y: 409, distance: 250.6
click at [287, 399] on div "1,404.8 B · 0.7 · C · 0.8 = · ( ) − +" at bounding box center [287, 399] width 0 height 0
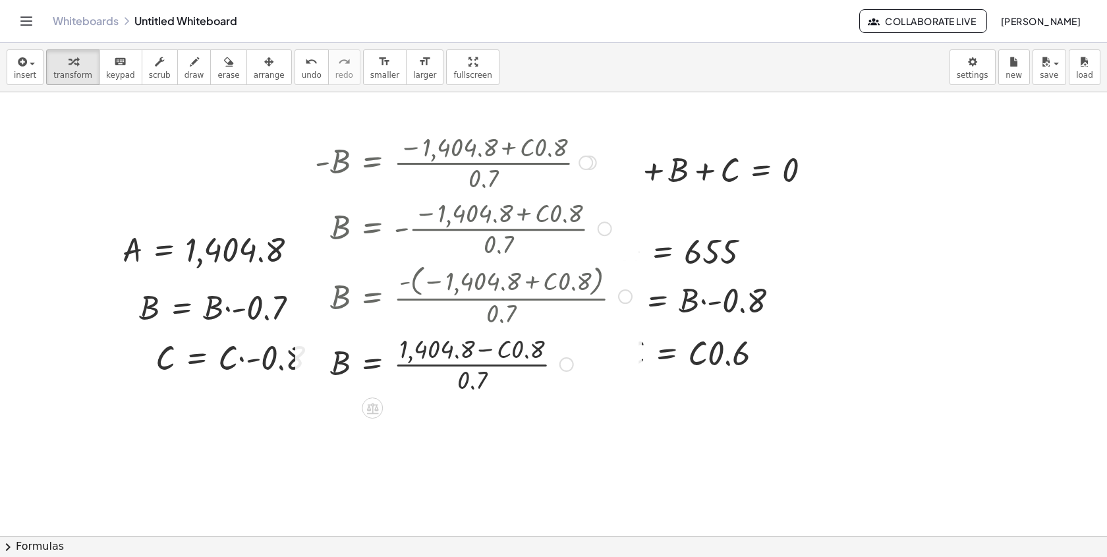
drag, startPoint x: 506, startPoint y: 208, endPoint x: 567, endPoint y: 24, distance: 194.3
click at [568, 24] on div "Graspable Math Activities Whiteboards Classes Account v1.30.1 | Privacy policy …" at bounding box center [553, 278] width 1107 height 557
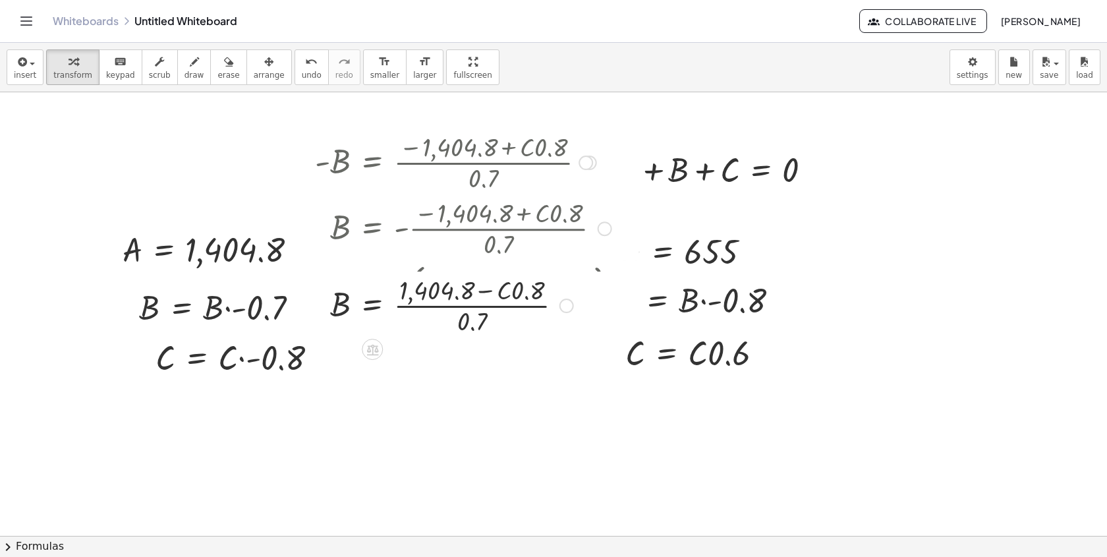
drag, startPoint x: 568, startPoint y: 361, endPoint x: 575, endPoint y: -96, distance: 456.8
click at [575, 0] on html "Graspable Math Activities Whiteboards Classes Account v1.30.1 | Privacy policy …" at bounding box center [553, 278] width 1107 height 557
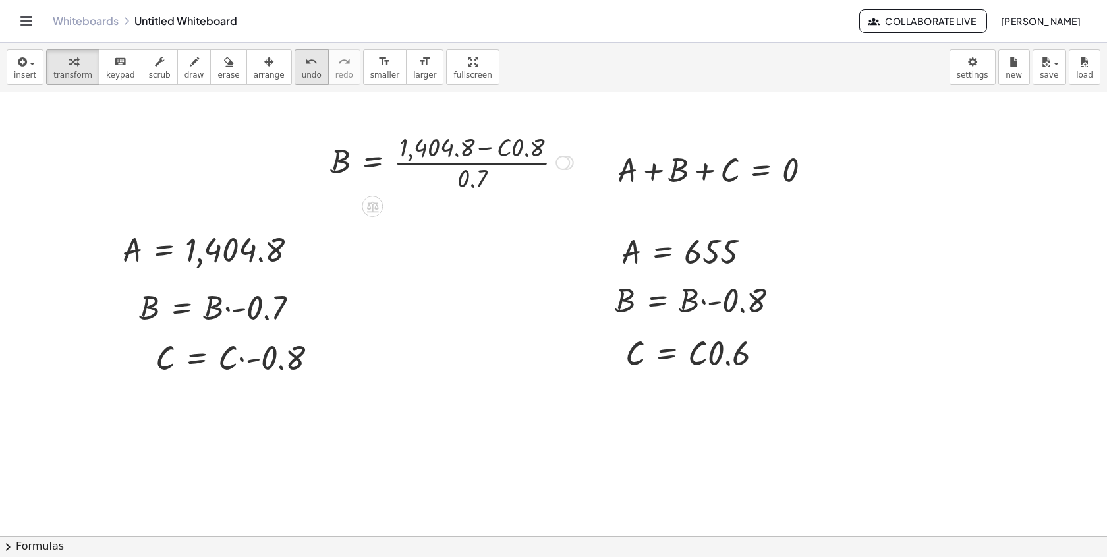
click at [305, 77] on span "undo" at bounding box center [312, 75] width 20 height 9
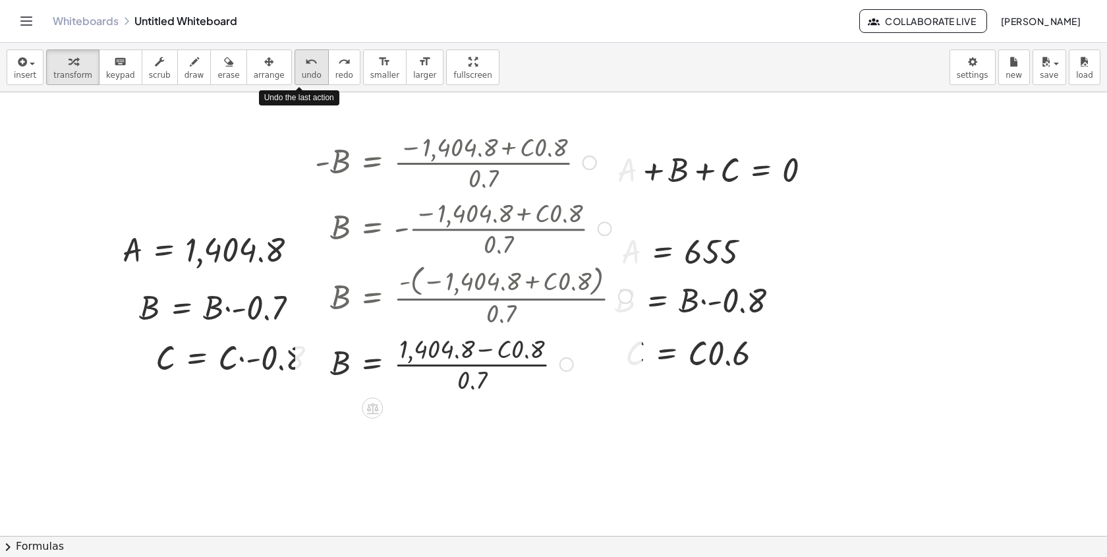
click at [305, 77] on span "undo" at bounding box center [312, 75] width 20 height 9
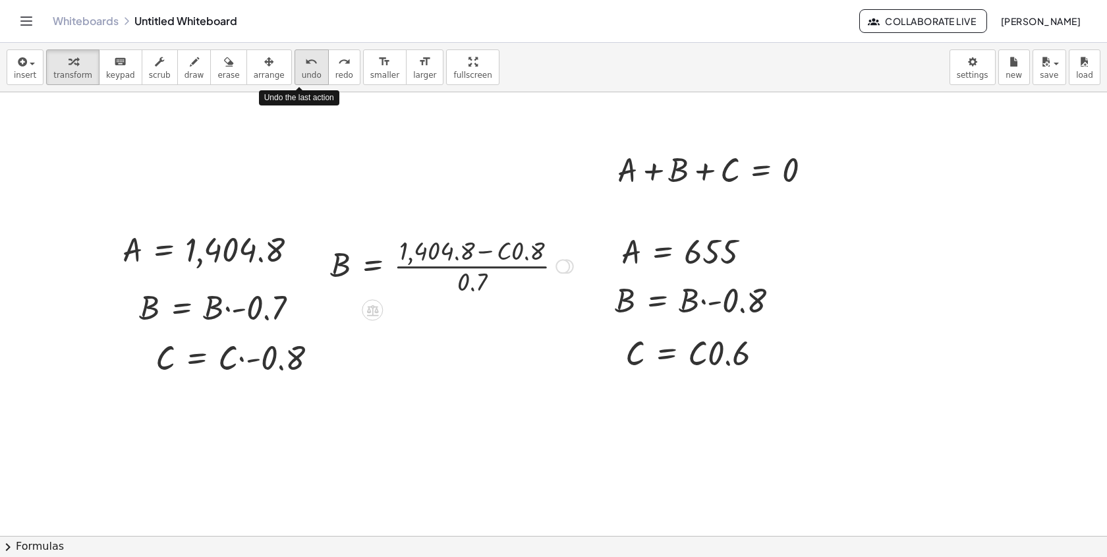
click at [305, 77] on span "undo" at bounding box center [312, 75] width 20 height 9
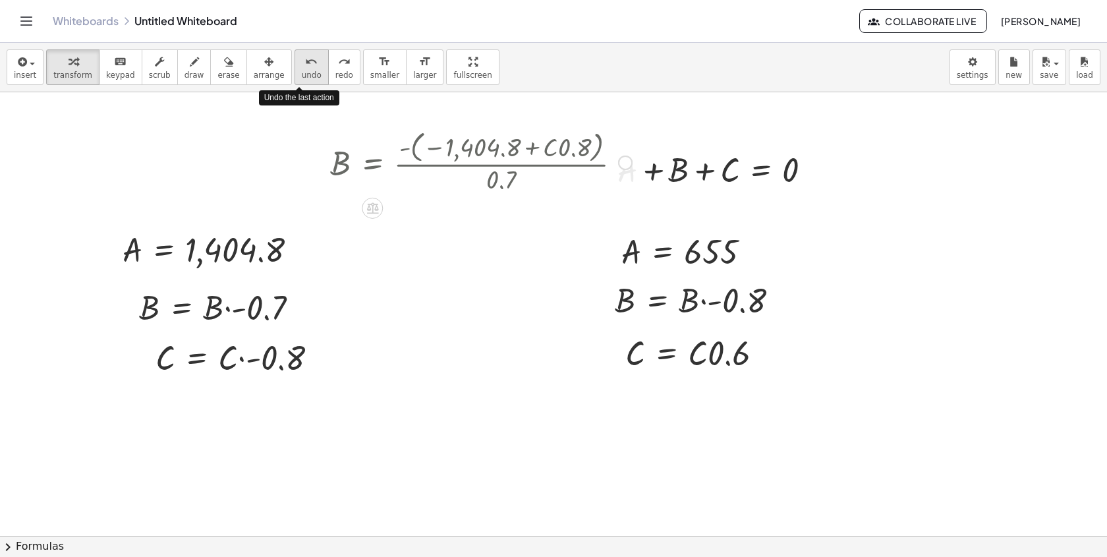
click at [305, 77] on span "undo" at bounding box center [312, 75] width 20 height 9
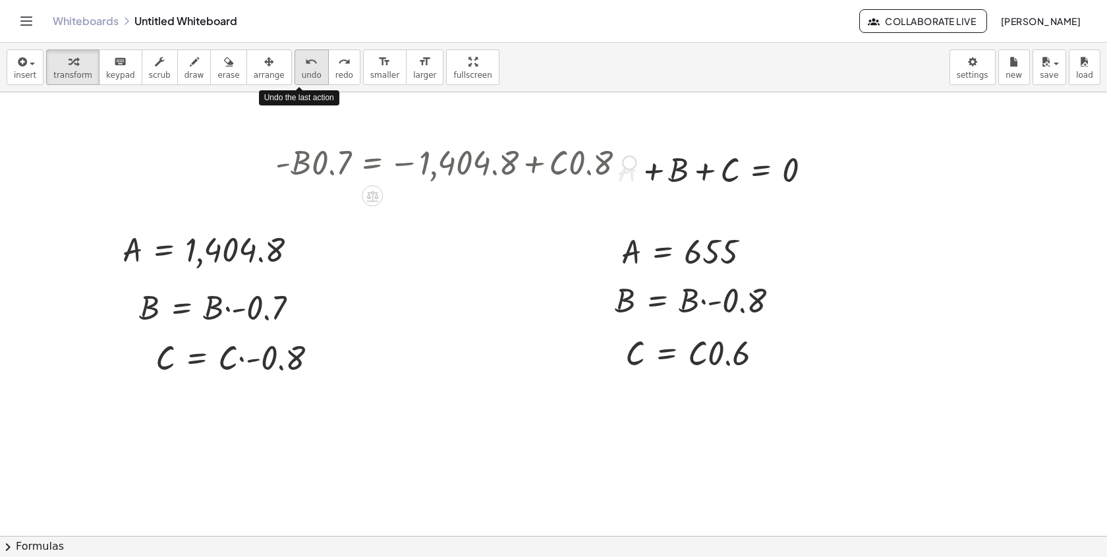
click at [305, 77] on span "undo" at bounding box center [312, 75] width 20 height 9
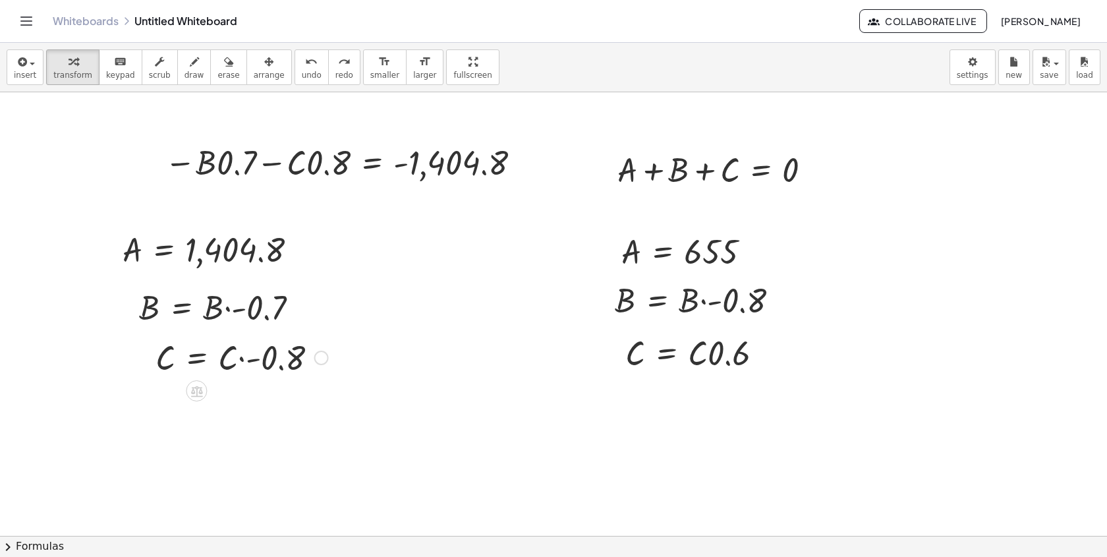
drag, startPoint x: 77, startPoint y: 233, endPoint x: 291, endPoint y: 359, distance: 248.2
click at [291, 361] on div "+ A + B + C = 0 + 1,404.8 + B + C = 0 + 1,404.8 + ⬚ + ⬚ = 0 + 1,404.8 + · B · -…" at bounding box center [553, 535] width 1107 height 887
click at [263, 65] on div "button" at bounding box center [269, 61] width 31 height 16
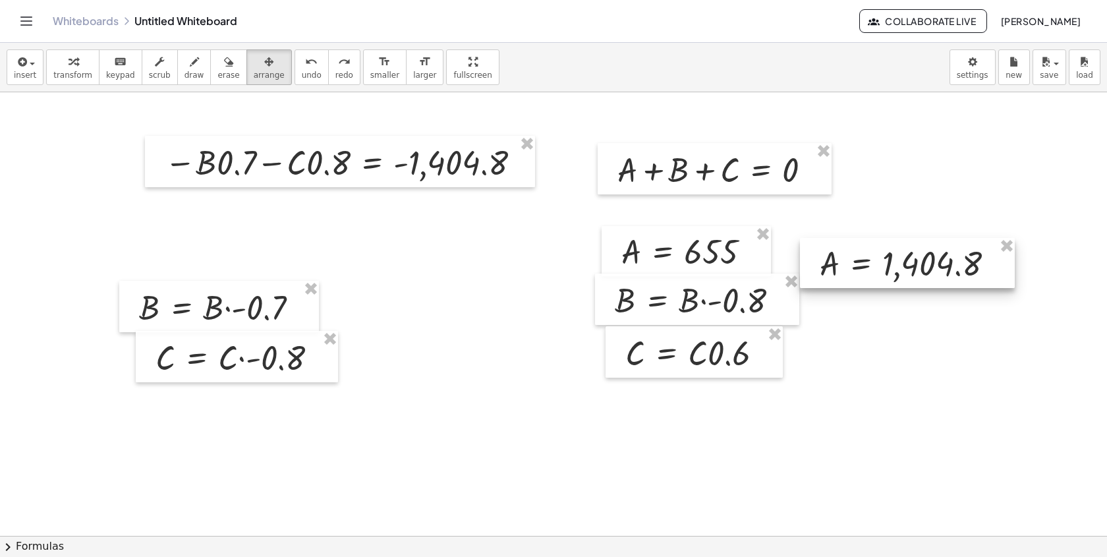
drag, startPoint x: 222, startPoint y: 245, endPoint x: 937, endPoint y: 266, distance: 715.4
click at [939, 266] on div at bounding box center [907, 263] width 215 height 50
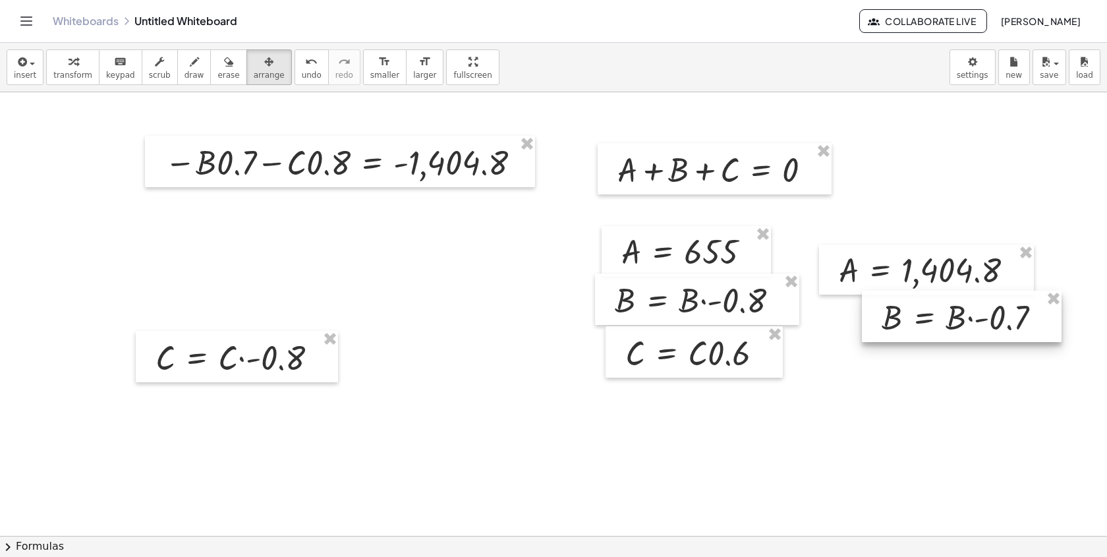
drag, startPoint x: 245, startPoint y: 308, endPoint x: 936, endPoint y: 327, distance: 691.7
click at [935, 331] on div at bounding box center [962, 316] width 200 height 51
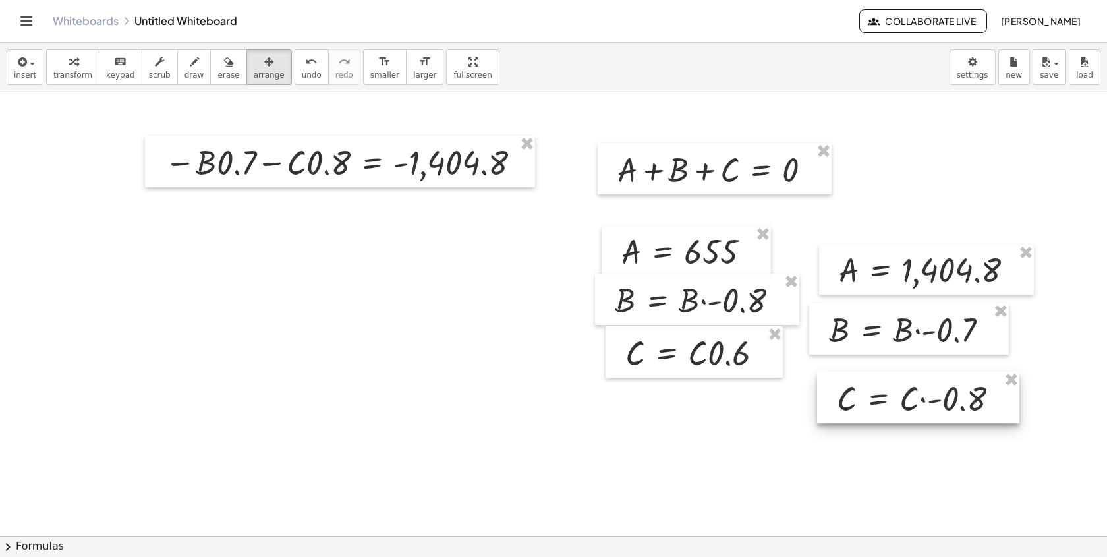
drag, startPoint x: 252, startPoint y: 357, endPoint x: 931, endPoint y: 396, distance: 680.0
click at [928, 397] on div at bounding box center [918, 397] width 202 height 51
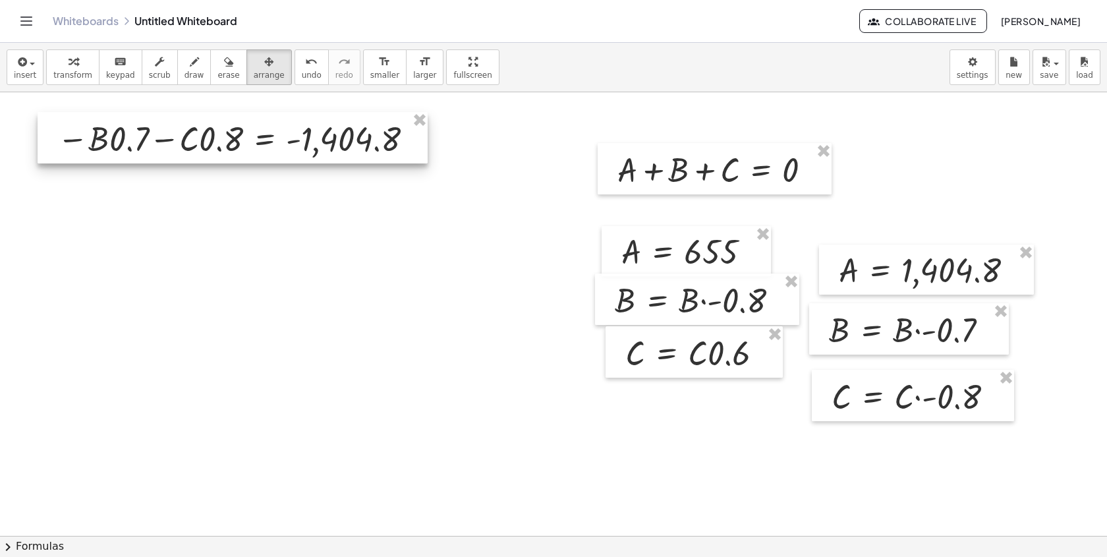
drag, startPoint x: 366, startPoint y: 169, endPoint x: 260, endPoint y: 146, distance: 109.4
click at [260, 146] on div at bounding box center [233, 137] width 390 height 51
click at [244, 96] on div at bounding box center [553, 535] width 1107 height 887
click at [67, 79] on span "transform" at bounding box center [72, 75] width 39 height 9
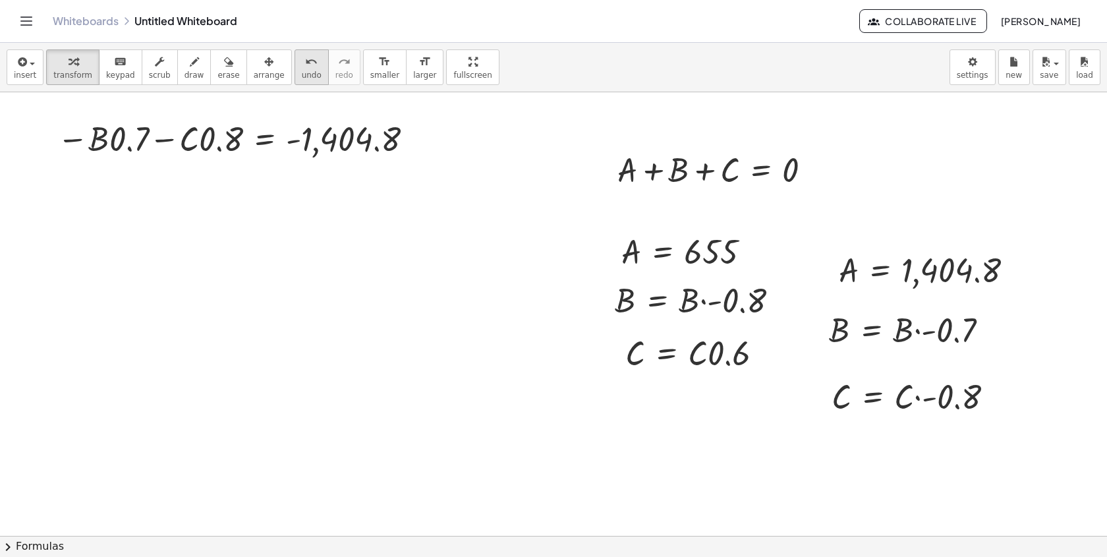
click at [305, 66] on icon "undo" at bounding box center [311, 62] width 13 height 16
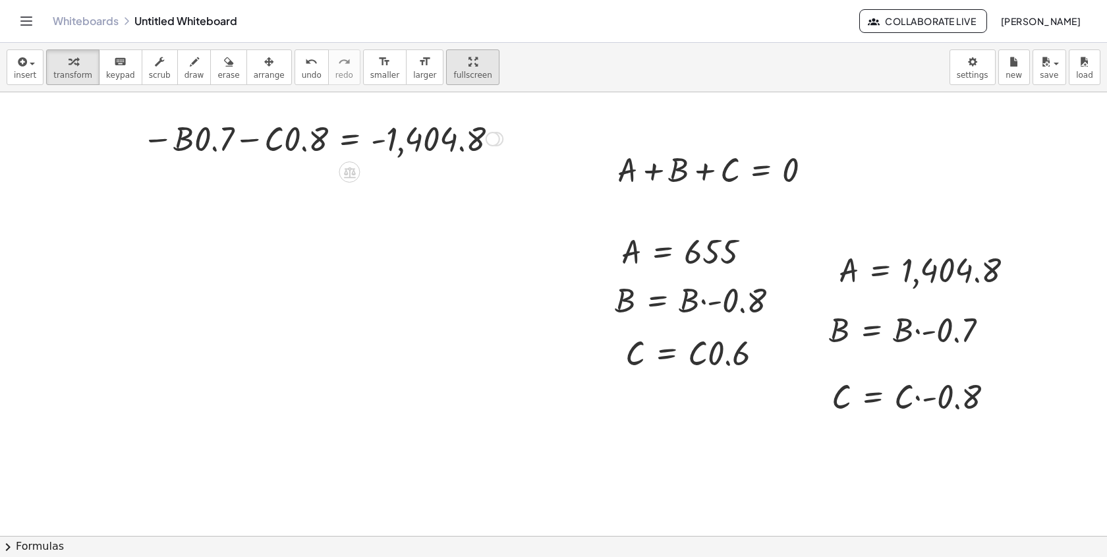
drag, startPoint x: 410, startPoint y: 137, endPoint x: 466, endPoint y: 49, distance: 104.0
click at [466, 50] on div "insert select one: Math Expression Function Text Youtube Video Graphing Geometr…" at bounding box center [553, 300] width 1107 height 514
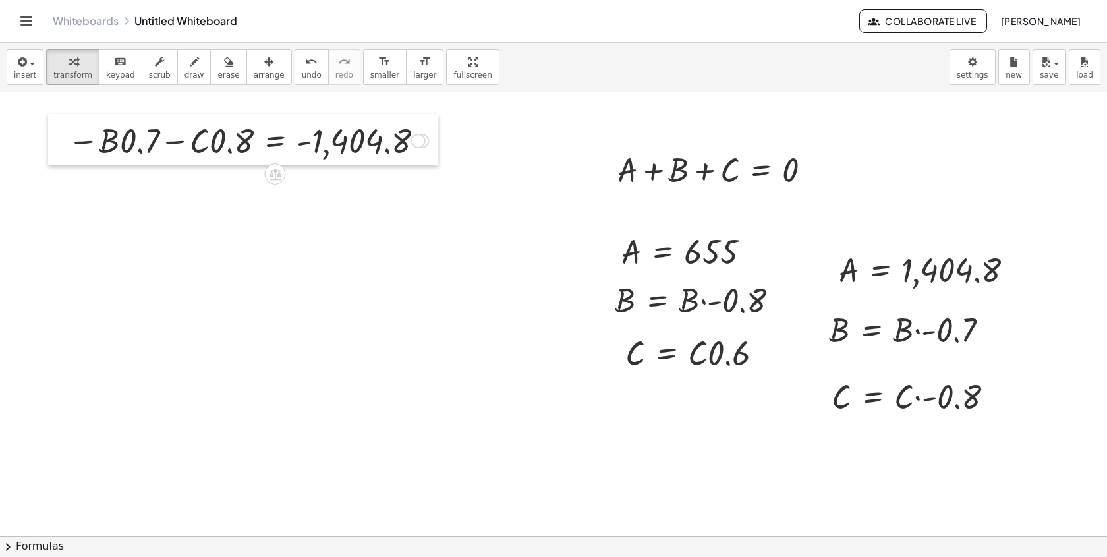
drag, startPoint x: 136, startPoint y: 138, endPoint x: 58, endPoint y: 142, distance: 78.5
click at [59, 141] on div at bounding box center [58, 139] width 20 height 51
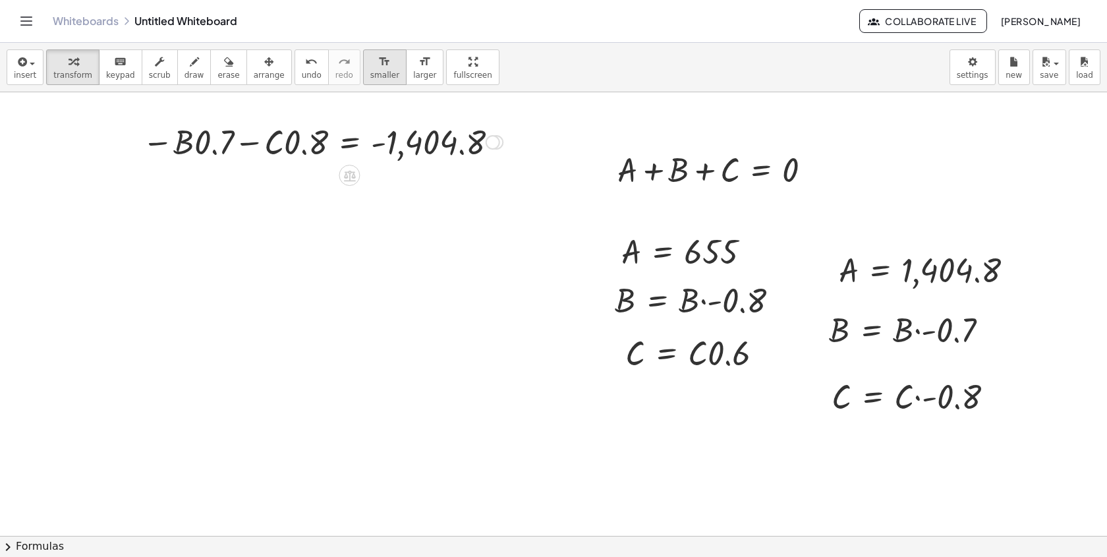
drag, startPoint x: 417, startPoint y: 146, endPoint x: 368, endPoint y: 55, distance: 102.6
click at [371, 59] on div "insert select one: Math Expression Function Text Youtube Video Graphing Geometr…" at bounding box center [553, 300] width 1107 height 514
click at [489, 154] on div at bounding box center [323, 141] width 374 height 45
drag, startPoint x: 496, startPoint y: 139, endPoint x: 300, endPoint y: 348, distance: 286.8
click at [300, 348] on div "+ A + B + C = 0 + 1,404.8 + B + C = 0 + 1,404.8 + ⬚ + ⬚ = 0 + 1,404.8 + · B · -…" at bounding box center [553, 535] width 1107 height 887
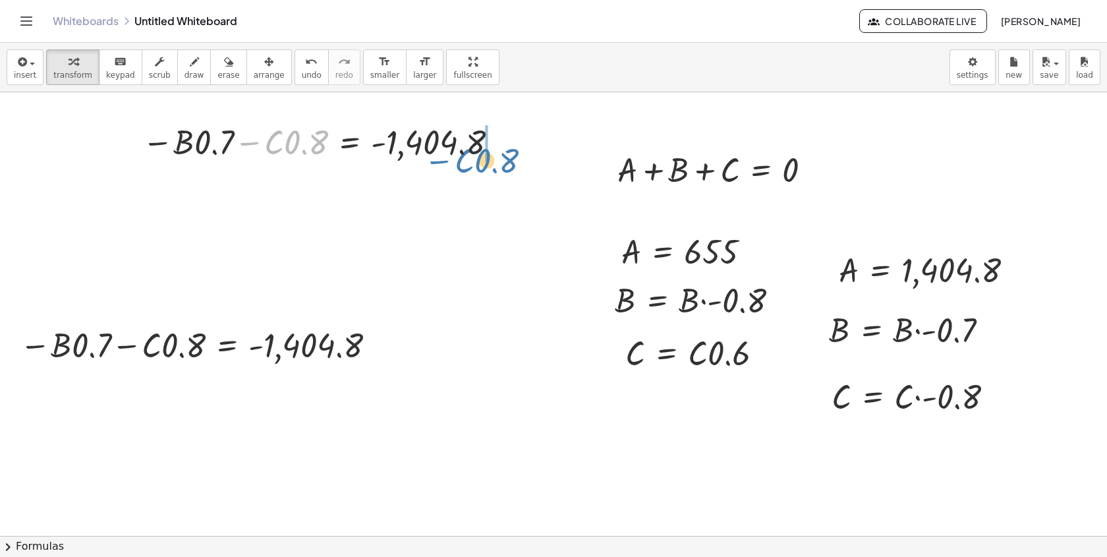
drag, startPoint x: 299, startPoint y: 143, endPoint x: 496, endPoint y: 151, distance: 197.2
click at [496, 153] on div at bounding box center [323, 141] width 374 height 45
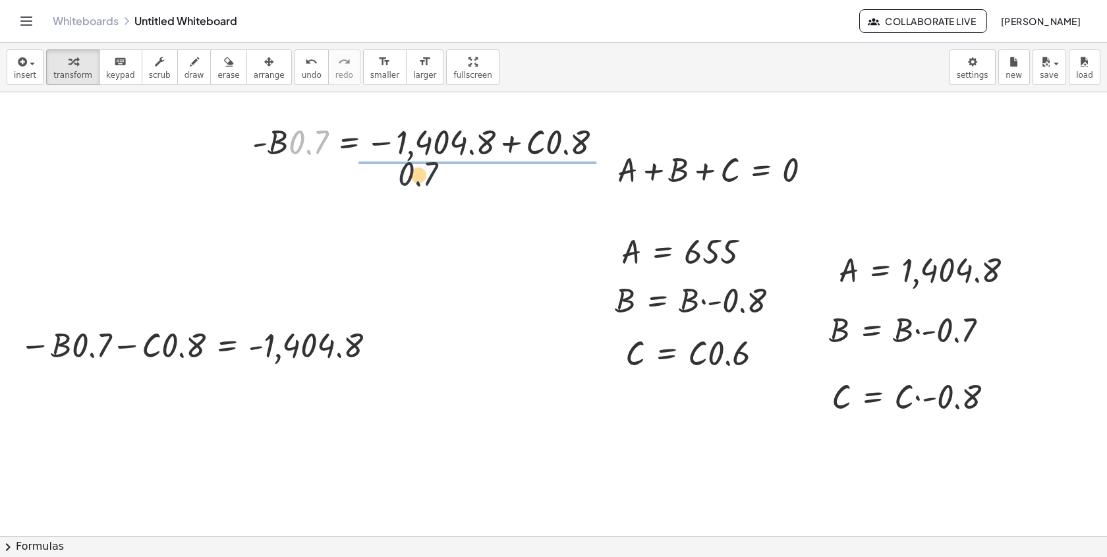
drag, startPoint x: 303, startPoint y: 148, endPoint x: 498, endPoint y: 186, distance: 198.8
click at [498, 189] on div "+ A + B + C = 0 + 1,404.8 + B + C = 0 + 1,404.8 + ⬚ + ⬚ = 0 + 1,404.8 + · B · -…" at bounding box center [553, 535] width 1107 height 887
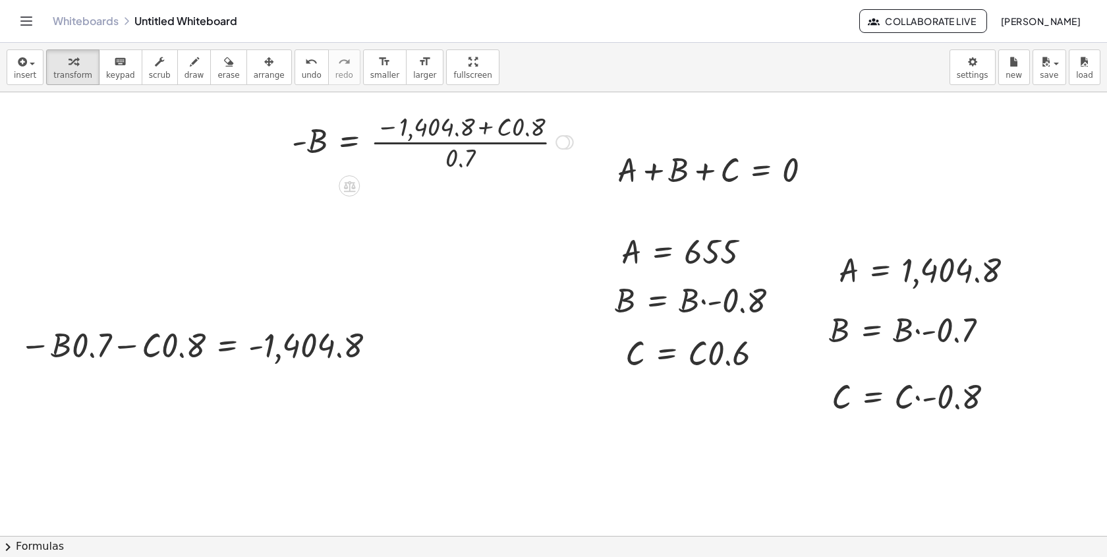
click at [310, 146] on div at bounding box center [432, 141] width 295 height 66
drag, startPoint x: 299, startPoint y: 144, endPoint x: 391, endPoint y: 133, distance: 92.2
click at [391, 133] on div at bounding box center [432, 141] width 295 height 66
click at [391, 132] on div at bounding box center [458, 141] width 315 height 70
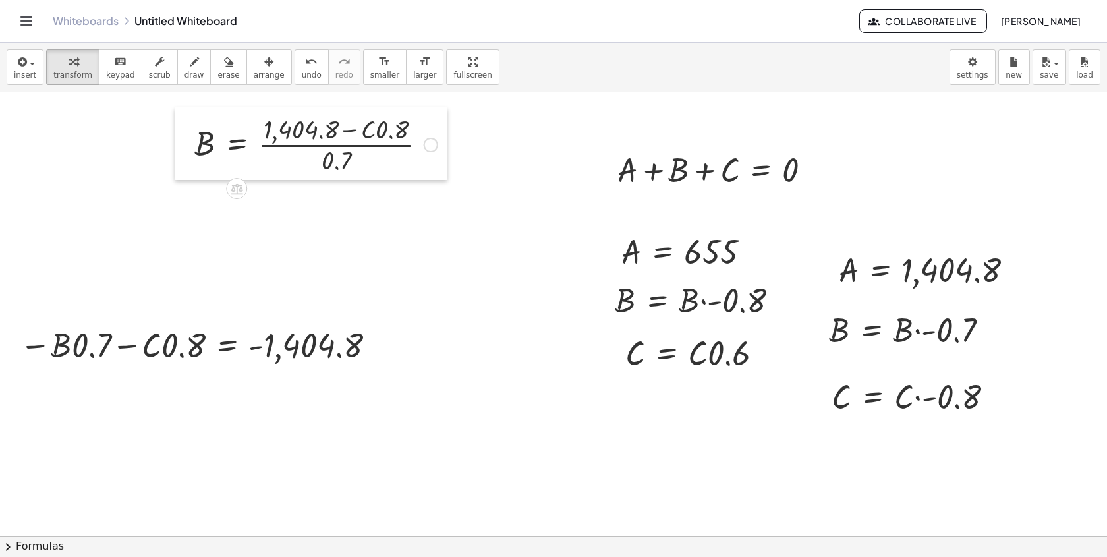
drag, startPoint x: 297, startPoint y: 142, endPoint x: 154, endPoint y: 147, distance: 142.4
click at [175, 147] on div at bounding box center [185, 143] width 20 height 73
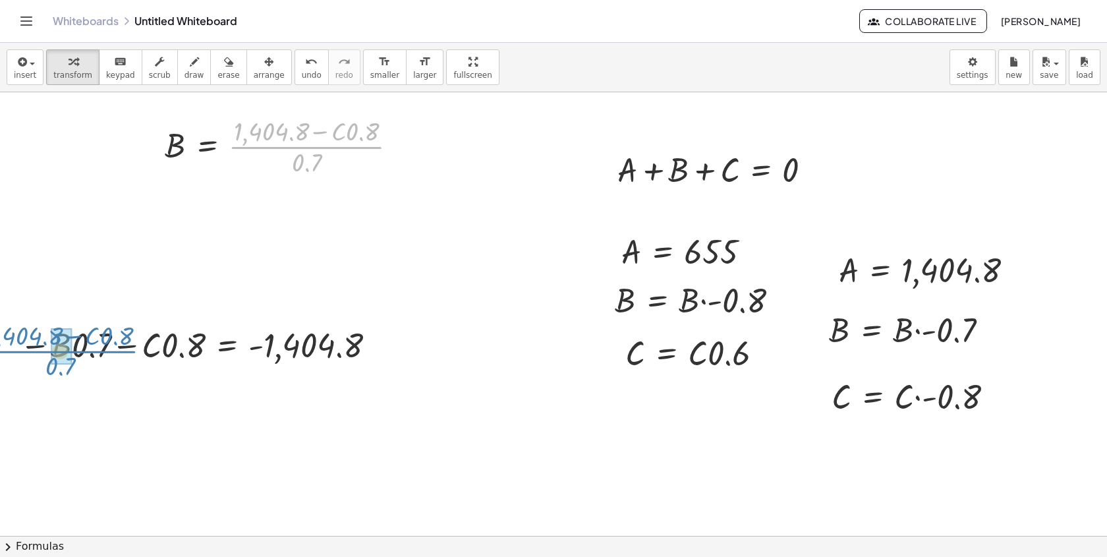
drag, startPoint x: 274, startPoint y: 150, endPoint x: 30, endPoint y: 355, distance: 319.1
click at [29, 355] on div "+ A + B + C = 0 + 1,404.8 + B + C = 0 + 1,404.8 + ⬚ + ⬚ = 0 + 1,404.8 + · B · -…" at bounding box center [553, 535] width 1107 height 887
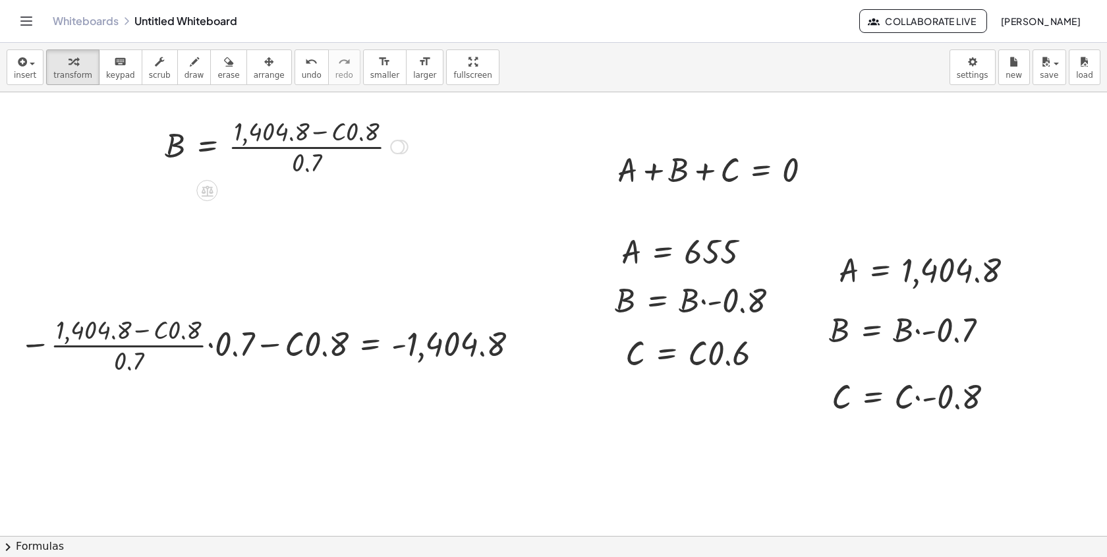
click at [141, 348] on div at bounding box center [271, 344] width 517 height 66
drag, startPoint x: 218, startPoint y: 348, endPoint x: 107, endPoint y: 372, distance: 112.6
click at [107, 372] on div at bounding box center [271, 344] width 517 height 66
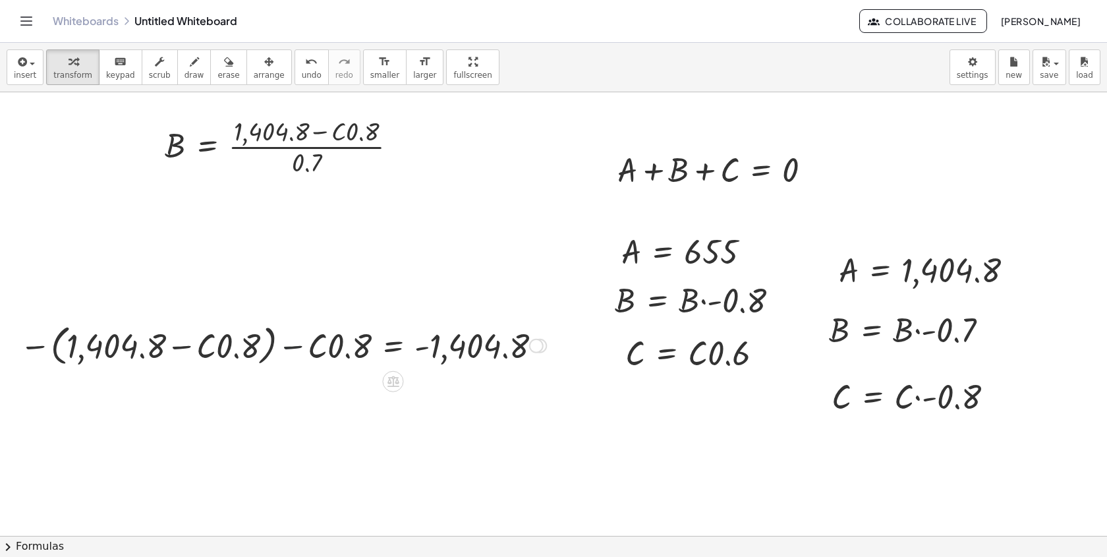
click at [277, 353] on div at bounding box center [283, 345] width 540 height 50
click at [136, 344] on div at bounding box center [299, 344] width 508 height 45
drag, startPoint x: 324, startPoint y: 345, endPoint x: 234, endPoint y: 341, distance: 89.7
click at [235, 341] on div at bounding box center [299, 344] width 508 height 45
click at [324, 345] on div at bounding box center [289, 345] width 528 height 50
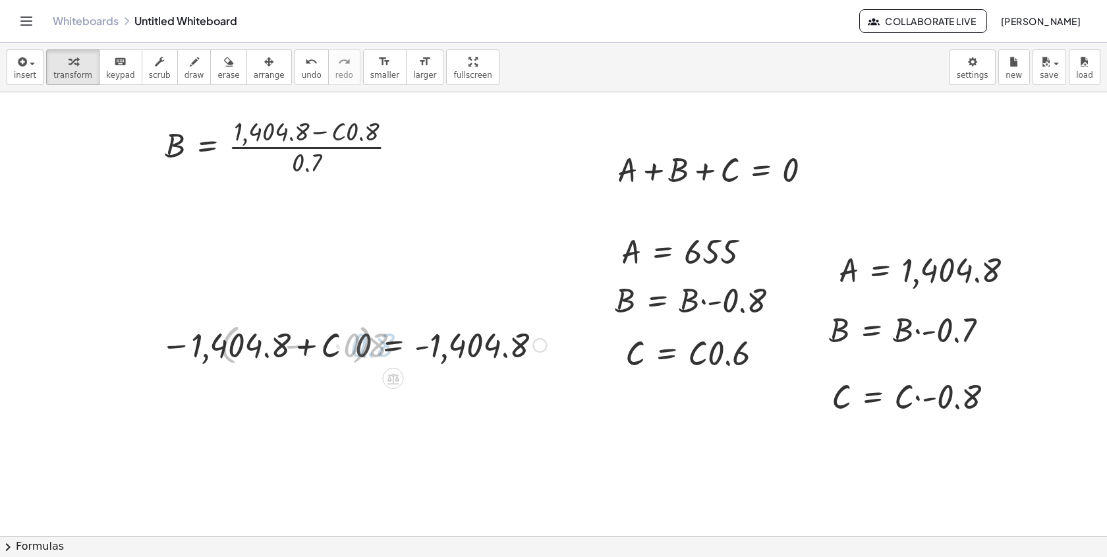
click at [309, 348] on div at bounding box center [360, 344] width 385 height 45
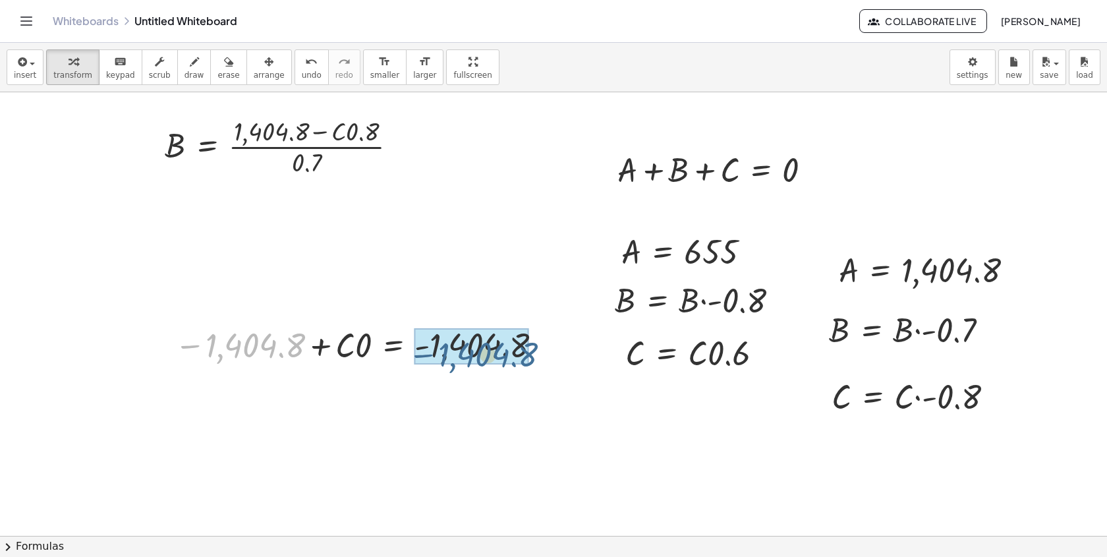
drag, startPoint x: 258, startPoint y: 347, endPoint x: 496, endPoint y: 349, distance: 238.0
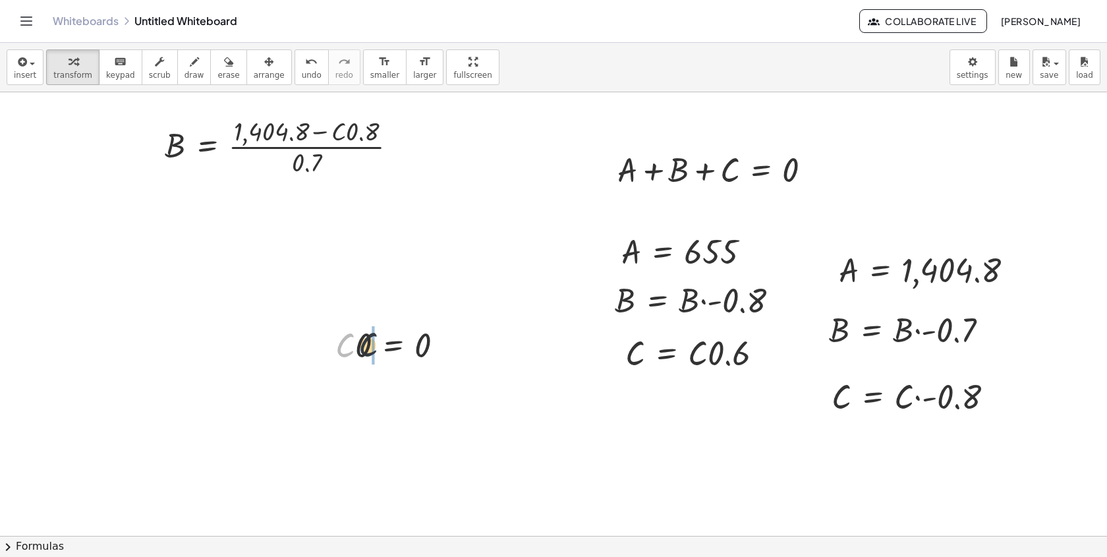
drag, startPoint x: 344, startPoint y: 354, endPoint x: 375, endPoint y: 353, distance: 31.0
click at [376, 353] on div at bounding box center [395, 344] width 132 height 45
click at [355, 348] on div at bounding box center [395, 344] width 132 height 45
click at [305, 66] on icon "undo" at bounding box center [311, 62] width 13 height 16
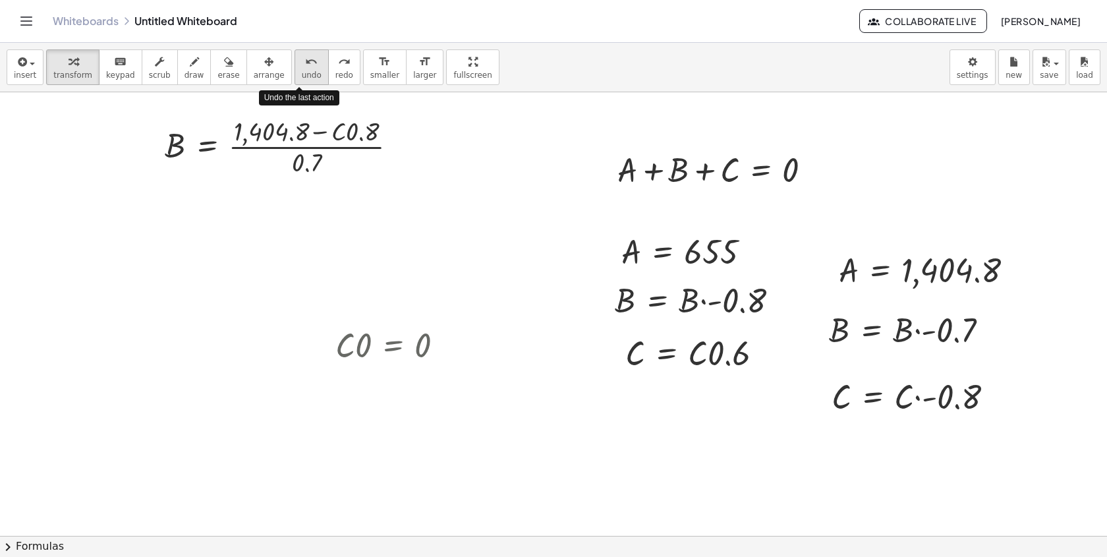
click at [305, 61] on icon "undo" at bounding box center [311, 62] width 13 height 16
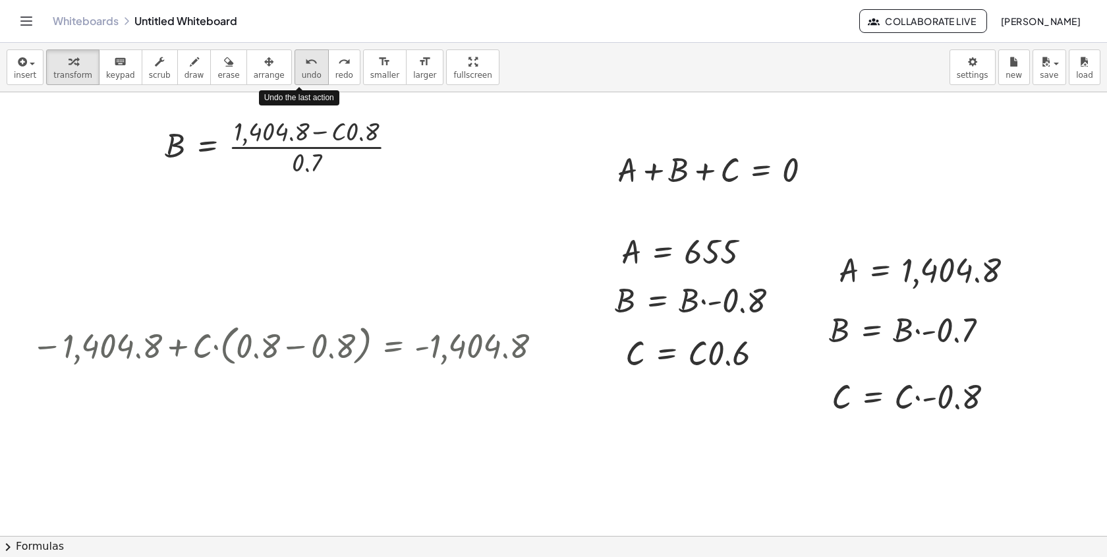
click at [305, 61] on icon "undo" at bounding box center [311, 62] width 13 height 16
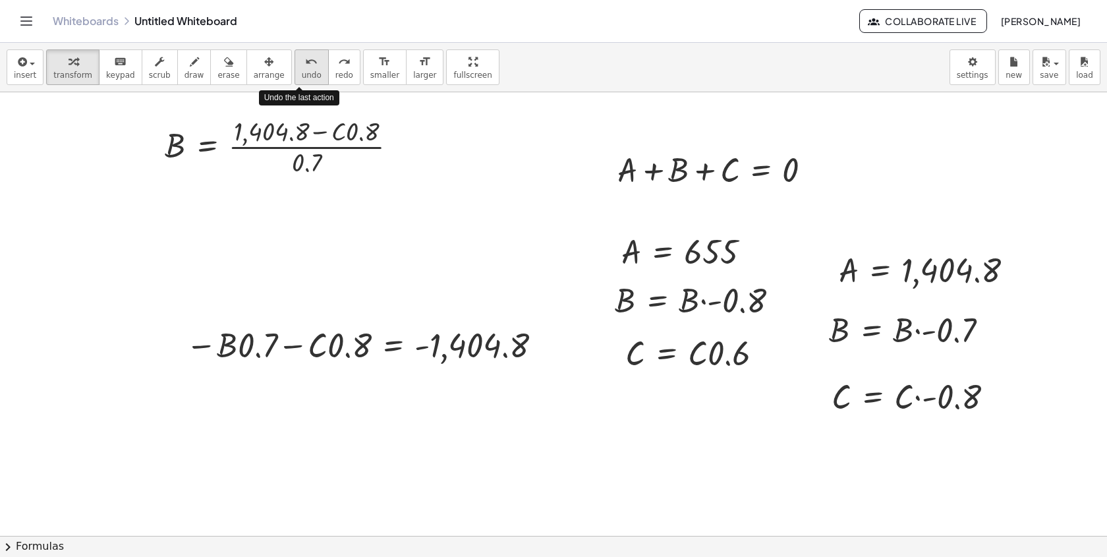
click at [305, 61] on icon "undo" at bounding box center [311, 62] width 13 height 16
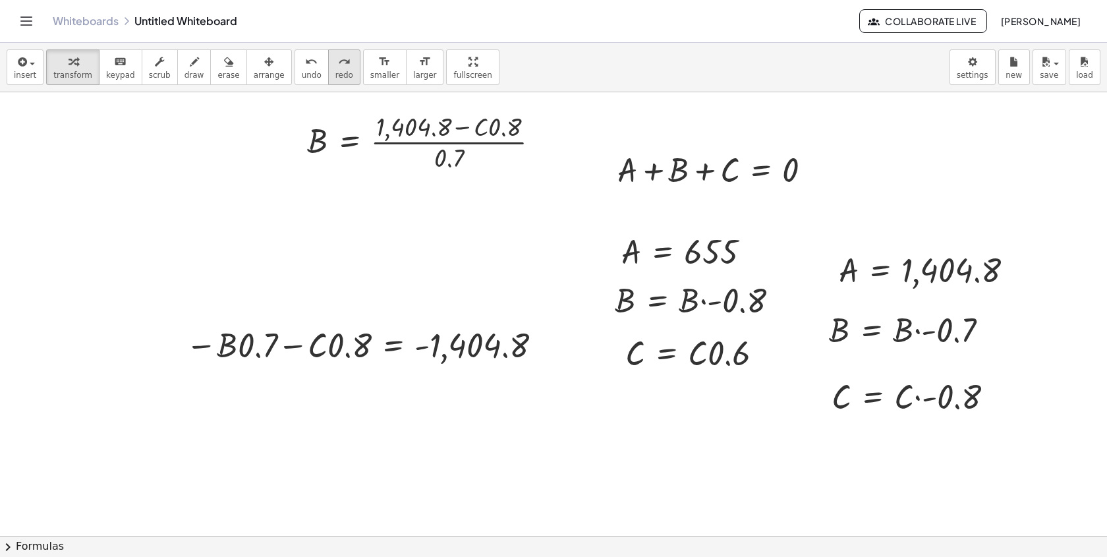
click at [335, 75] on span "redo" at bounding box center [344, 75] width 18 height 9
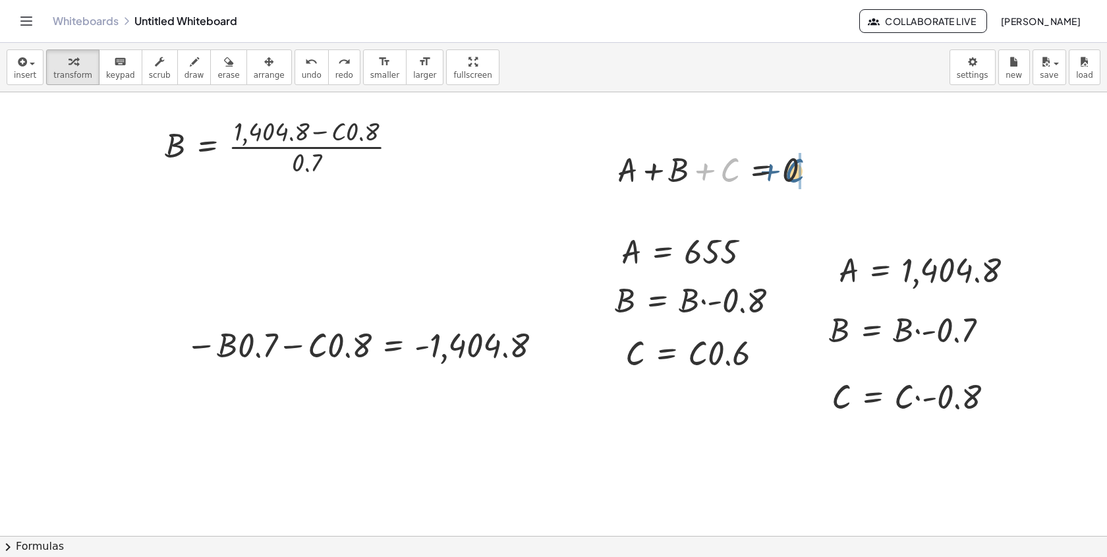
drag, startPoint x: 730, startPoint y: 170, endPoint x: 794, endPoint y: 167, distance: 64.0
click at [796, 170] on div at bounding box center [720, 168] width 218 height 45
drag, startPoint x: 792, startPoint y: 172, endPoint x: 744, endPoint y: 169, distance: 48.2
click at [743, 170] on div at bounding box center [755, 168] width 186 height 45
drag, startPoint x: 728, startPoint y: 173, endPoint x: 827, endPoint y: 174, distance: 98.9
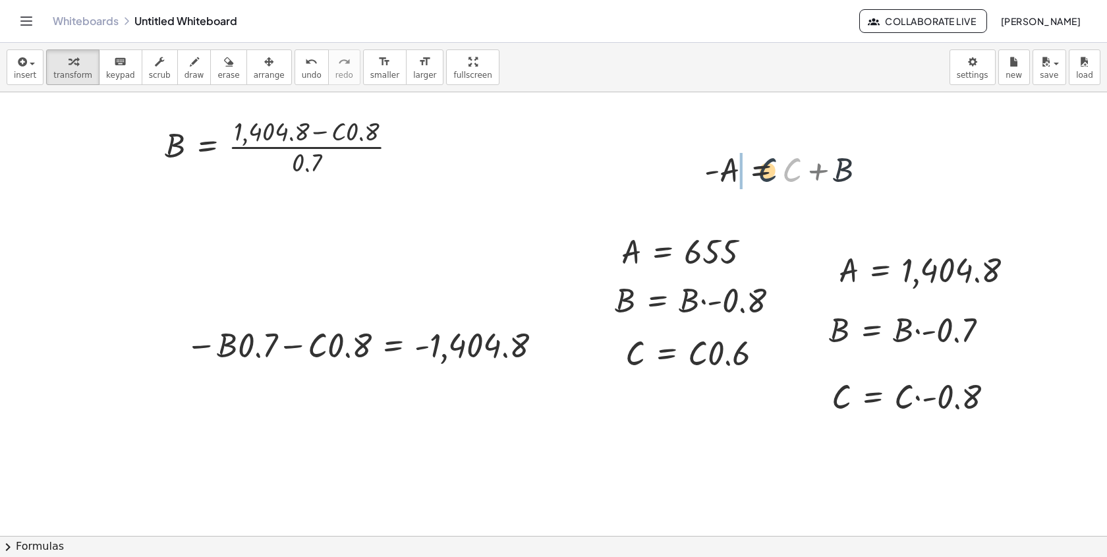
drag, startPoint x: 788, startPoint y: 175, endPoint x: 728, endPoint y: 174, distance: 59.3
click at [728, 174] on div at bounding box center [791, 168] width 186 height 45
